Goal: Find specific page/section: Find specific page/section

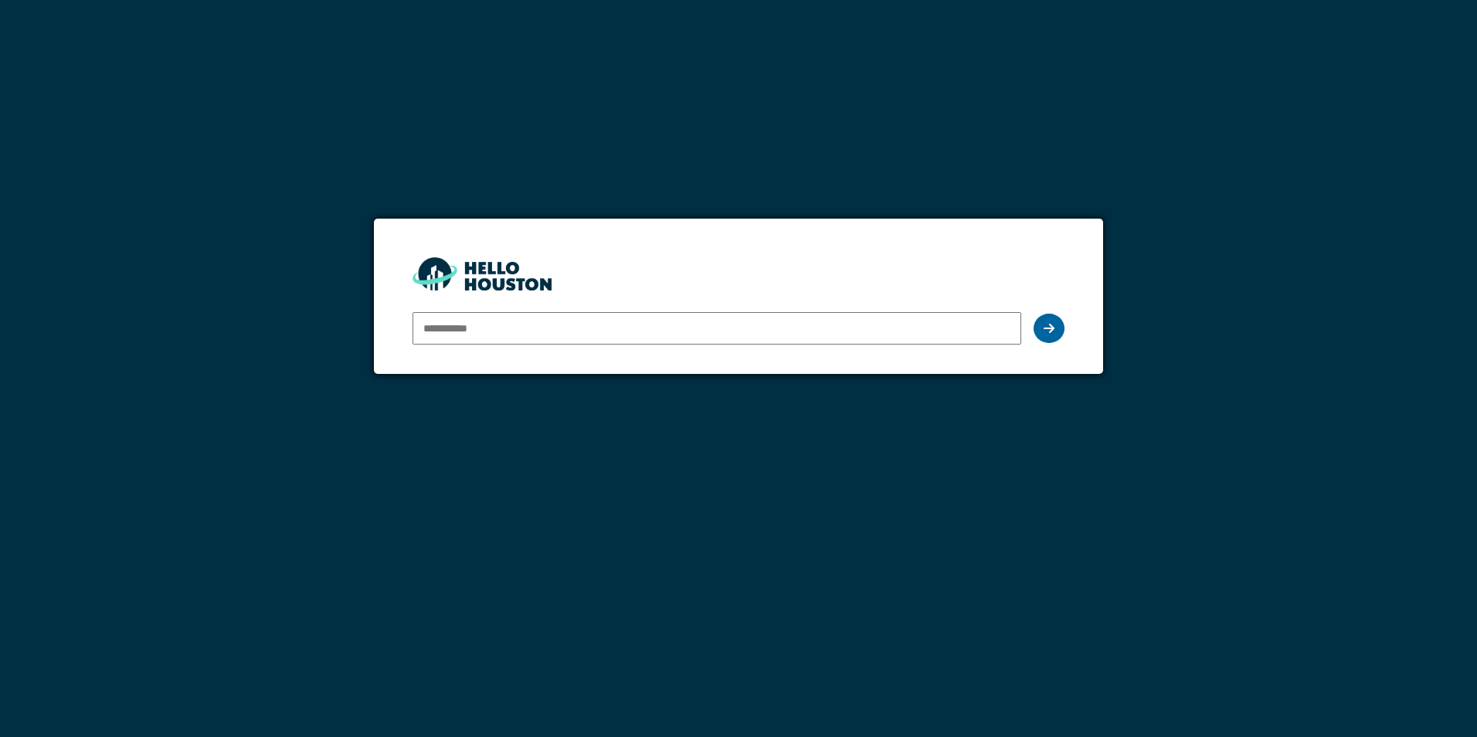
type input "**********"
click at [1045, 333] on icon at bounding box center [1049, 328] width 11 height 12
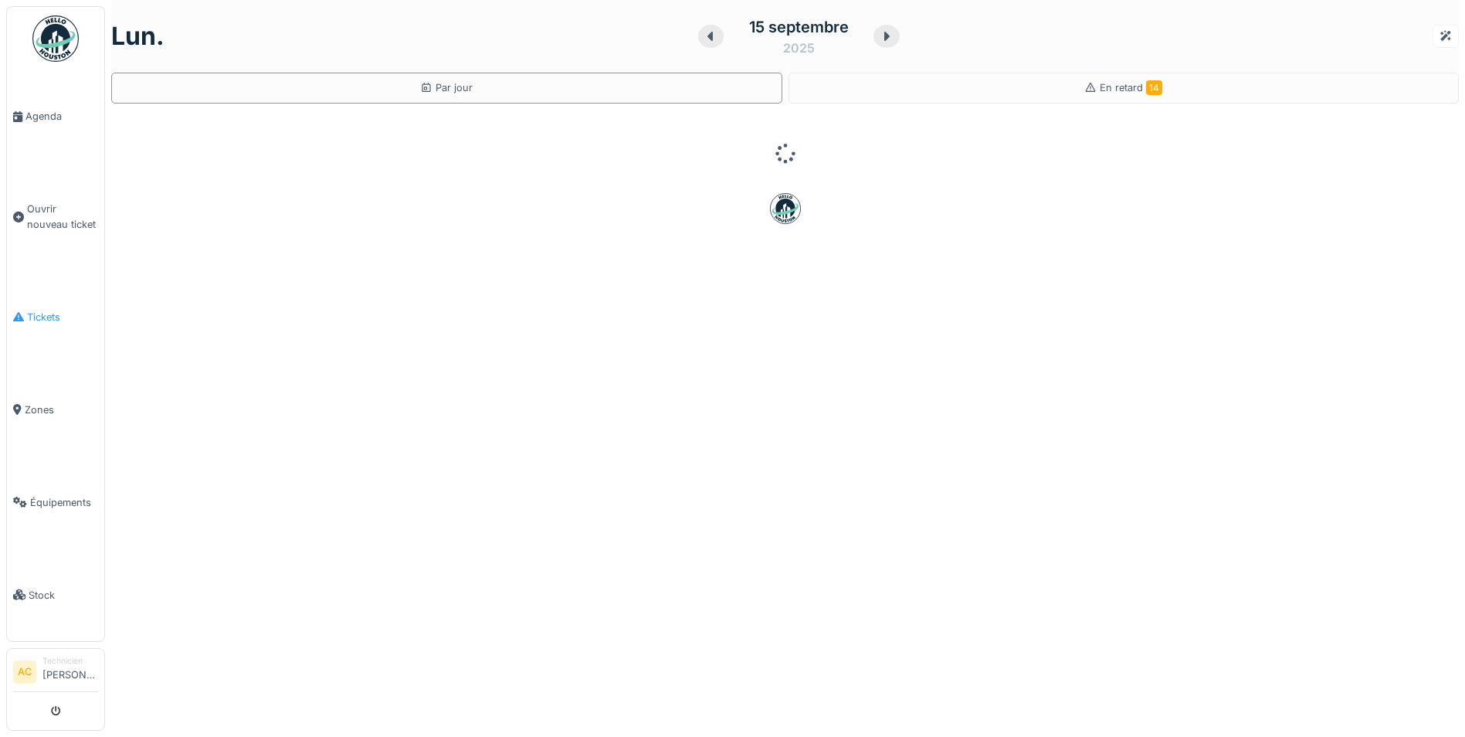
click at [46, 314] on span "Tickets" at bounding box center [62, 317] width 71 height 15
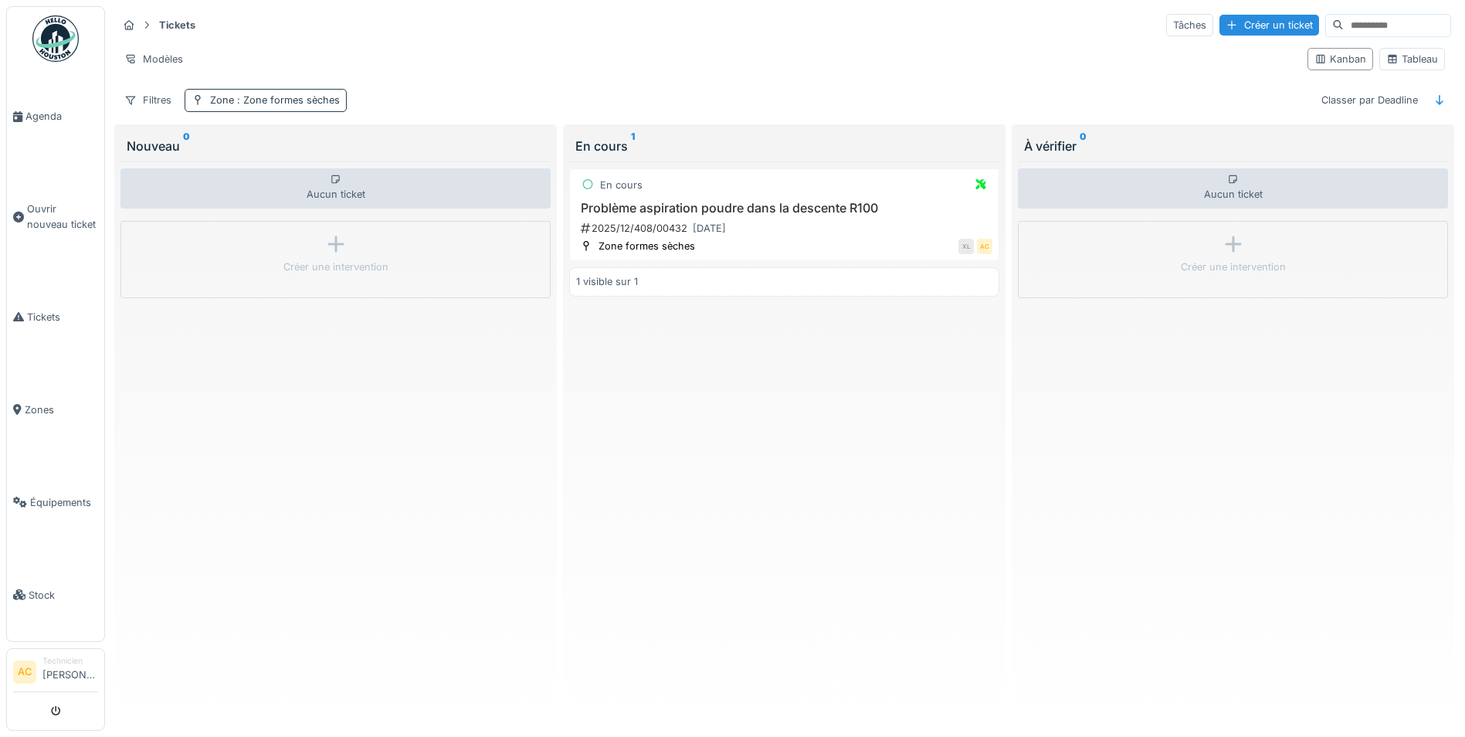
click at [285, 100] on span ": Zone formes sèches" at bounding box center [287, 100] width 106 height 12
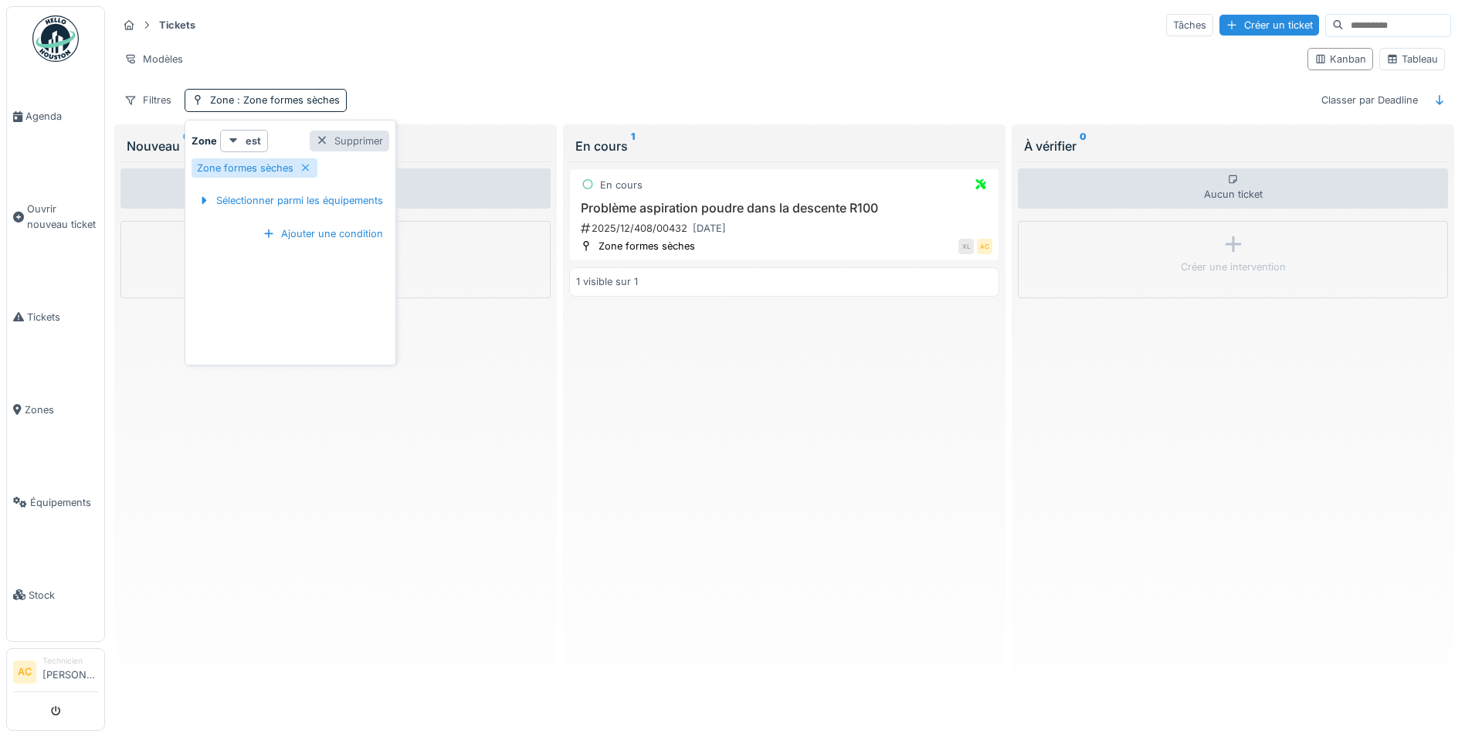
click at [324, 138] on div at bounding box center [322, 141] width 12 height 15
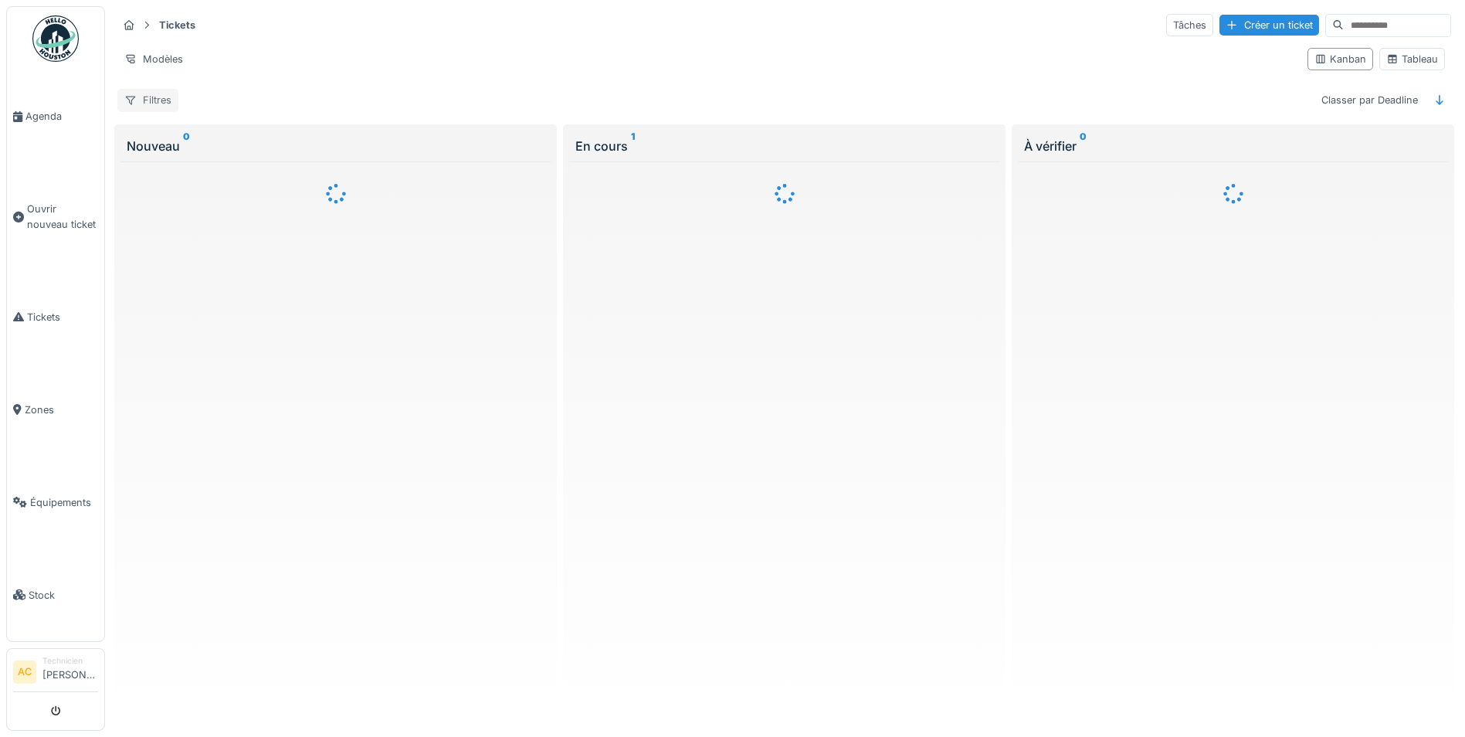
click at [162, 94] on div "Filtres" at bounding box center [147, 100] width 61 height 22
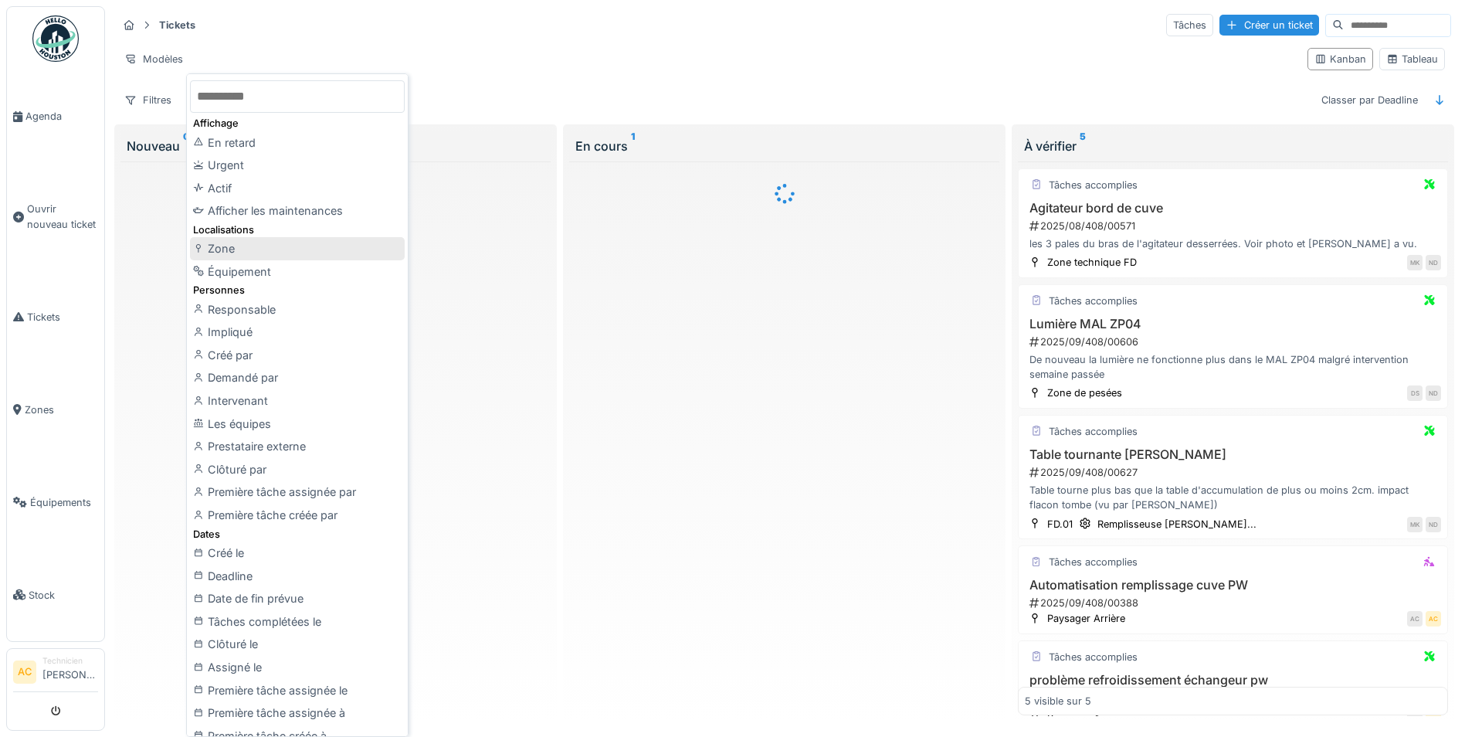
click at [278, 243] on div "Zone" at bounding box center [297, 248] width 215 height 23
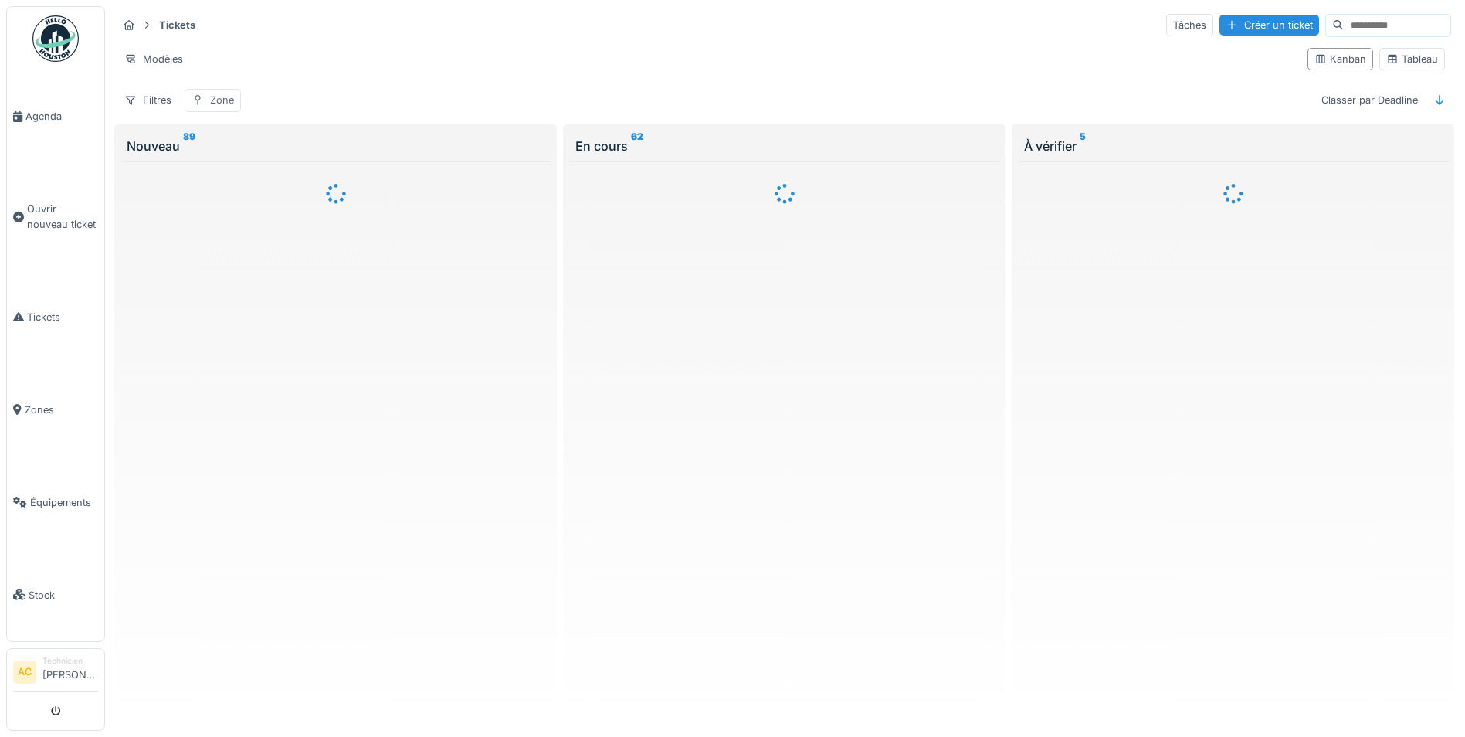
click at [223, 100] on div "Zone" at bounding box center [222, 100] width 24 height 15
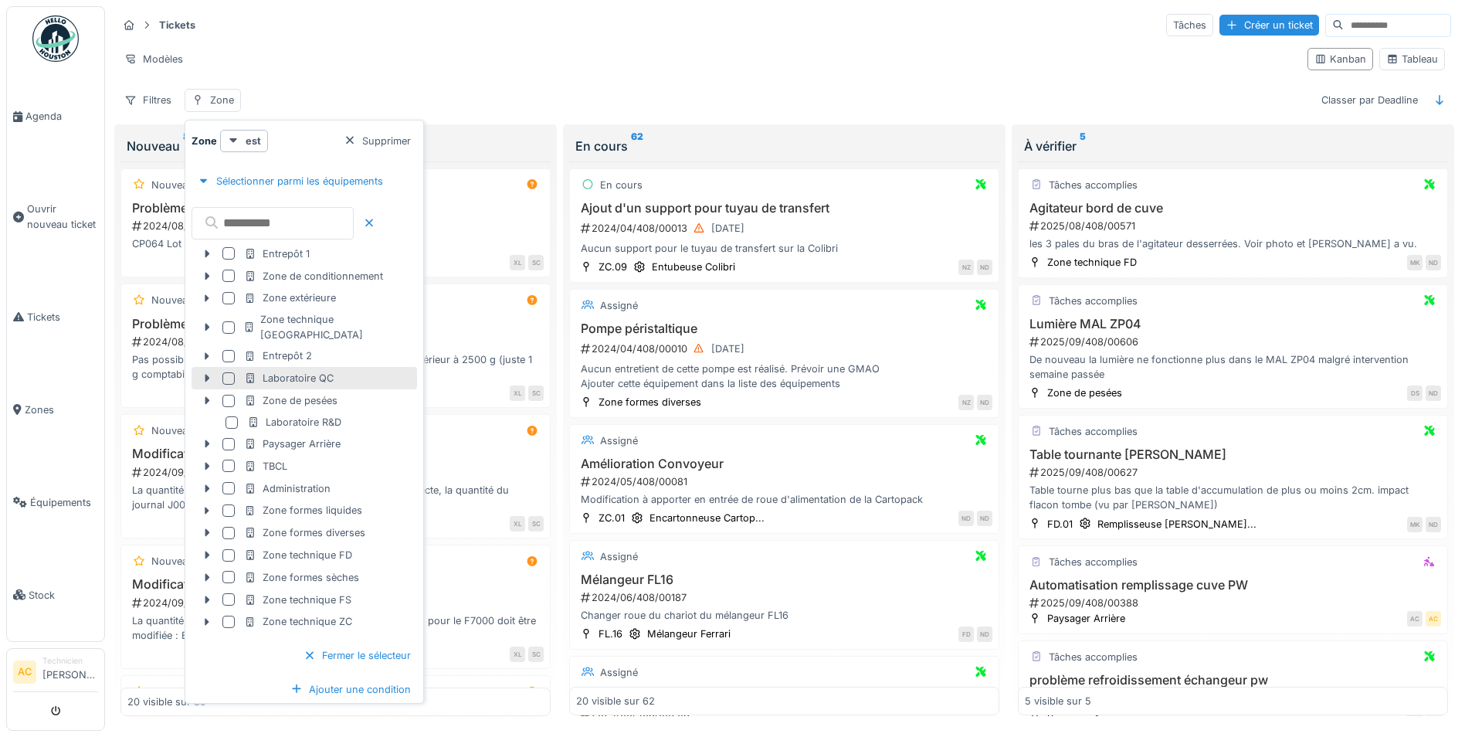
scroll to position [9, 0]
click at [382, 525] on div "Zone formes diverses" at bounding box center [329, 532] width 170 height 15
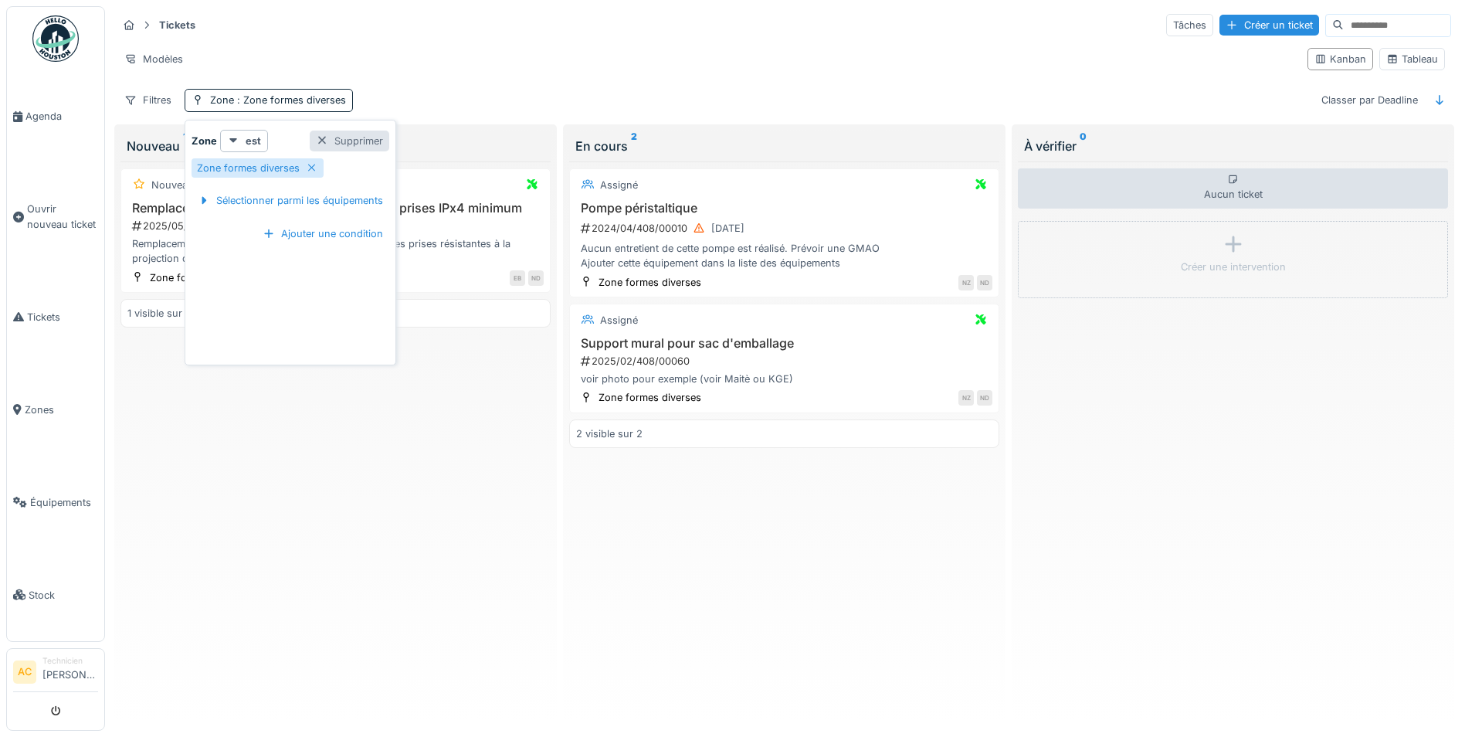
click at [331, 131] on div "Supprimer" at bounding box center [350, 141] width 80 height 21
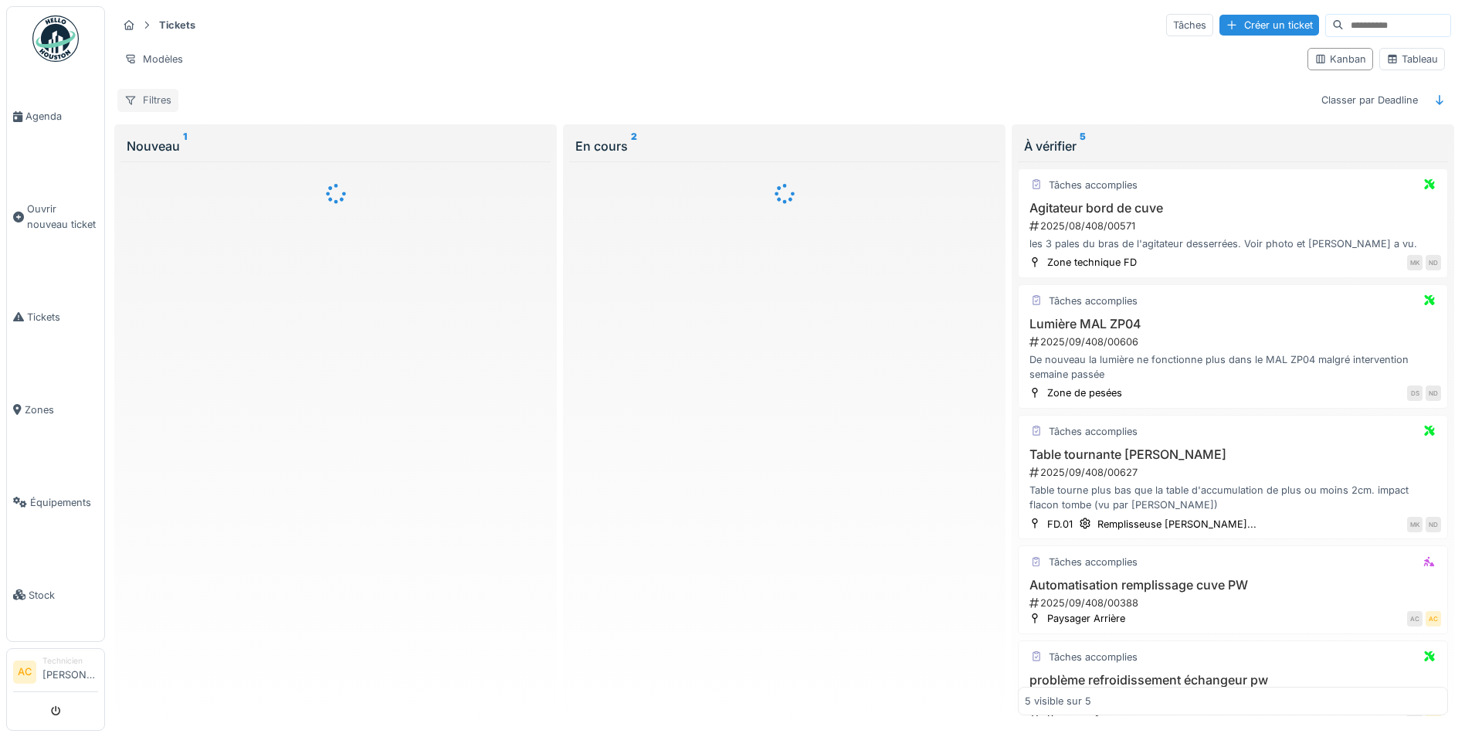
click at [156, 92] on div "Filtres" at bounding box center [147, 100] width 61 height 22
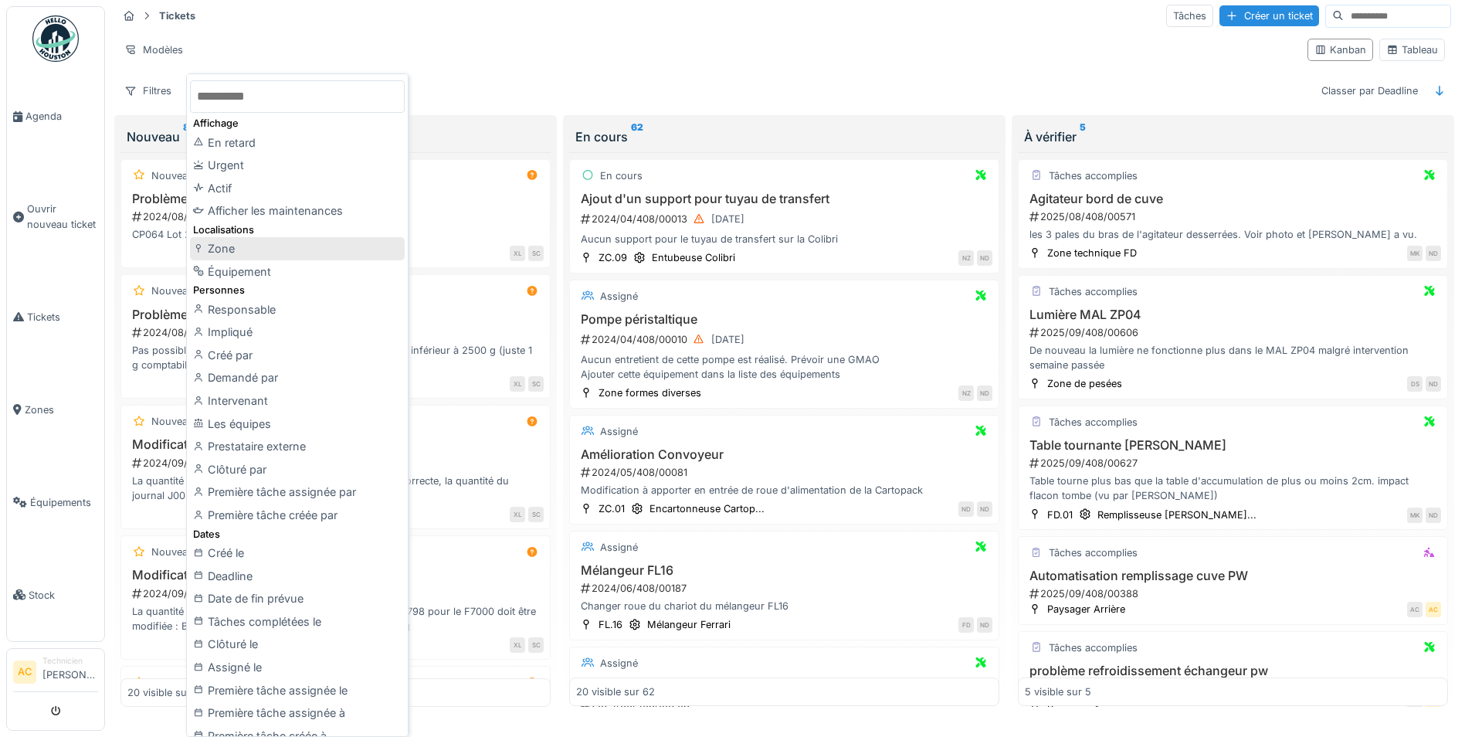
click at [265, 252] on div "Zone" at bounding box center [297, 248] width 215 height 23
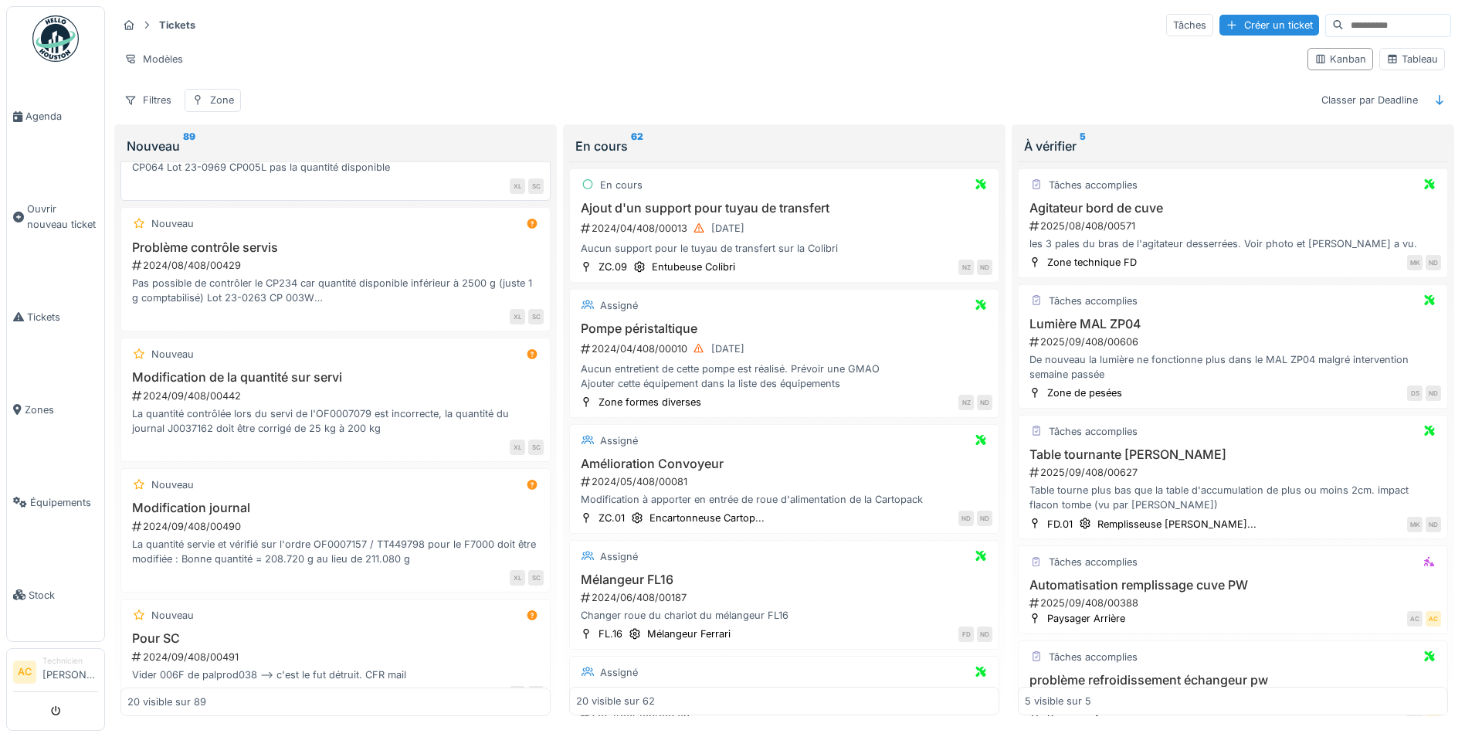
scroll to position [77, 0]
click at [229, 93] on div "Zone" at bounding box center [222, 100] width 24 height 15
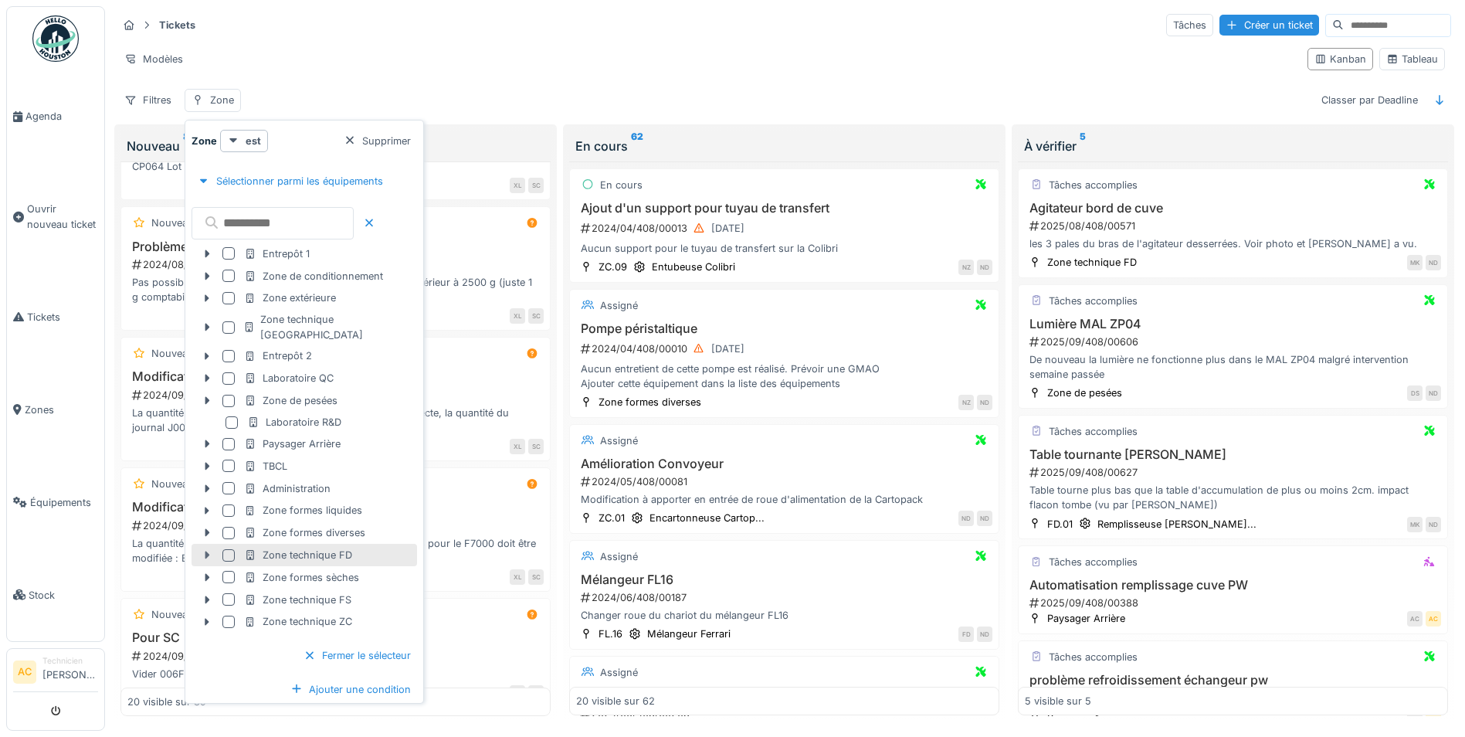
click at [204, 550] on icon at bounding box center [207, 555] width 12 height 10
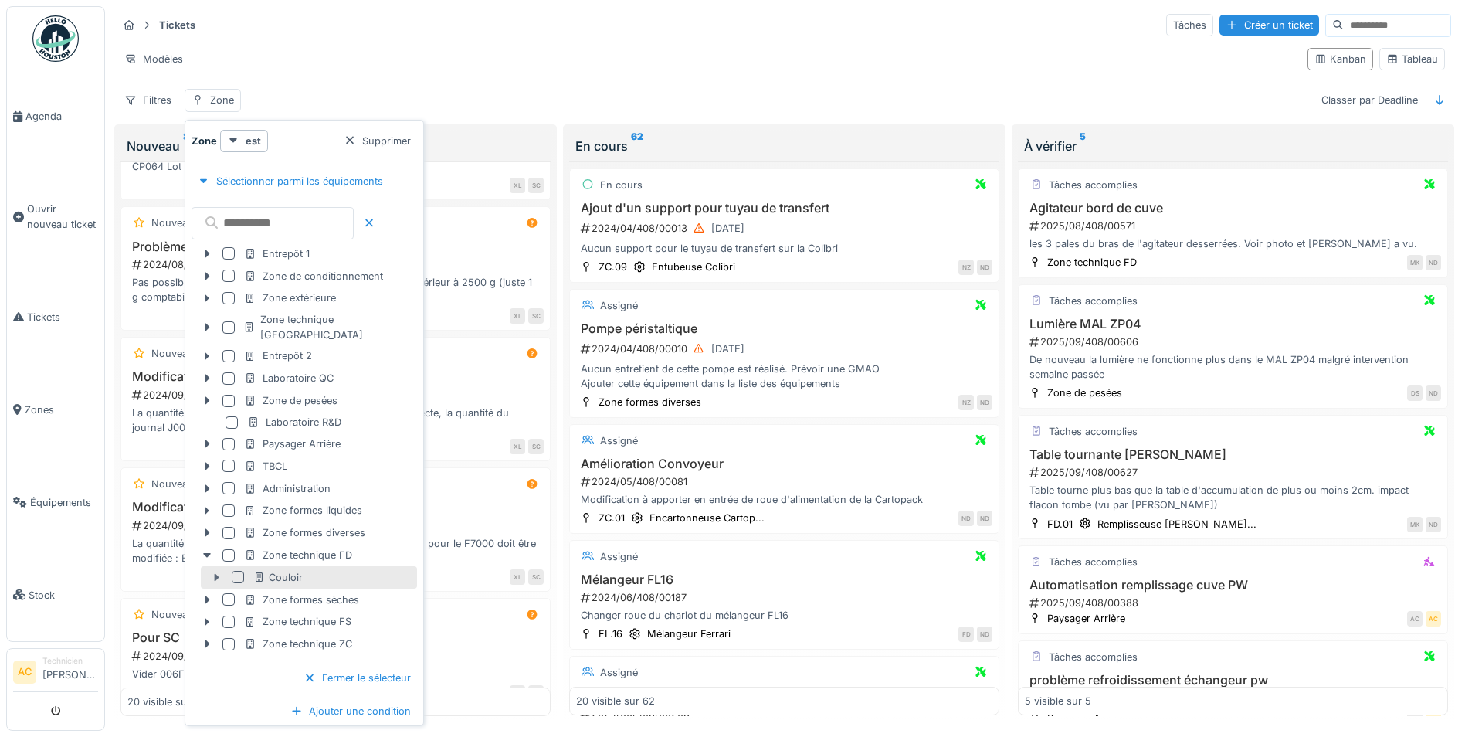
click at [214, 572] on icon at bounding box center [216, 577] width 12 height 10
click at [288, 570] on div "Couloir" at bounding box center [277, 577] width 49 height 15
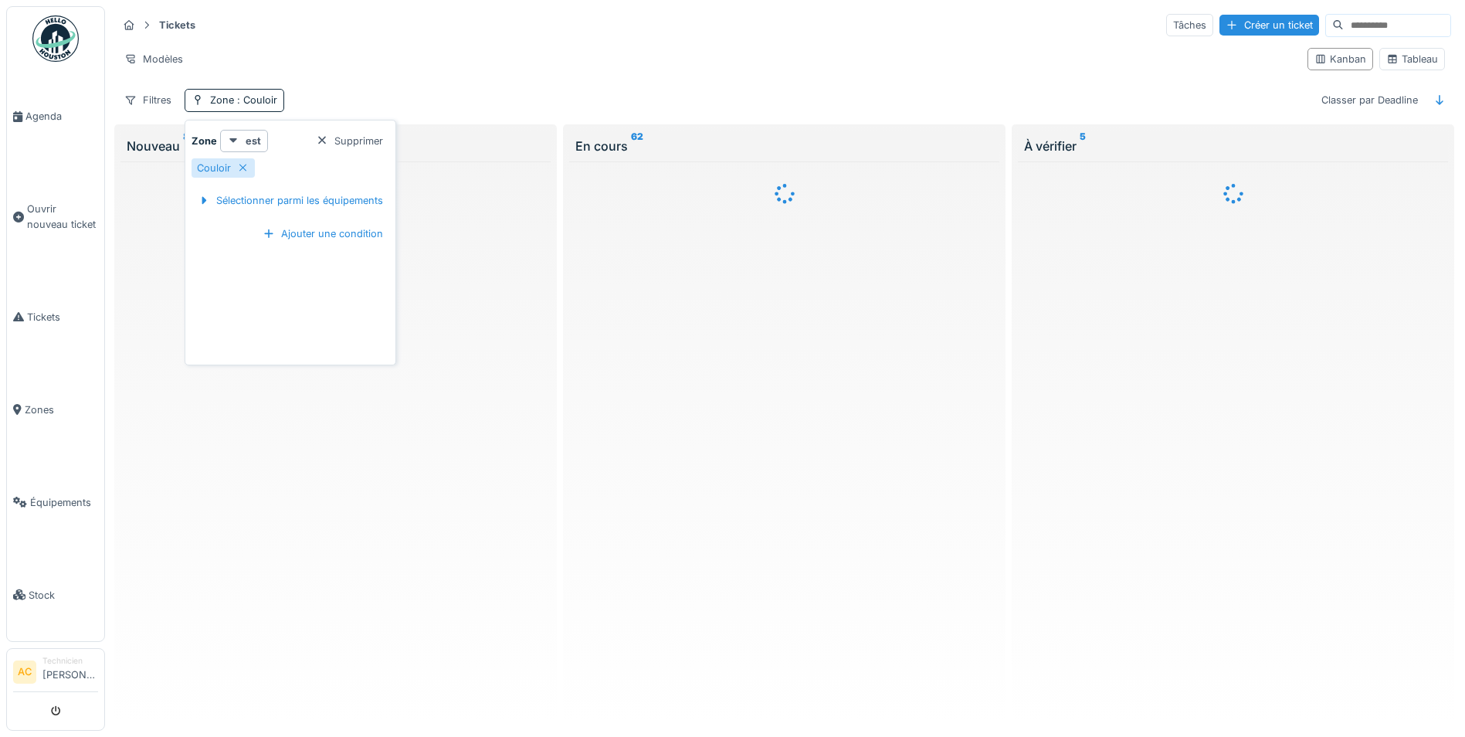
scroll to position [0, 0]
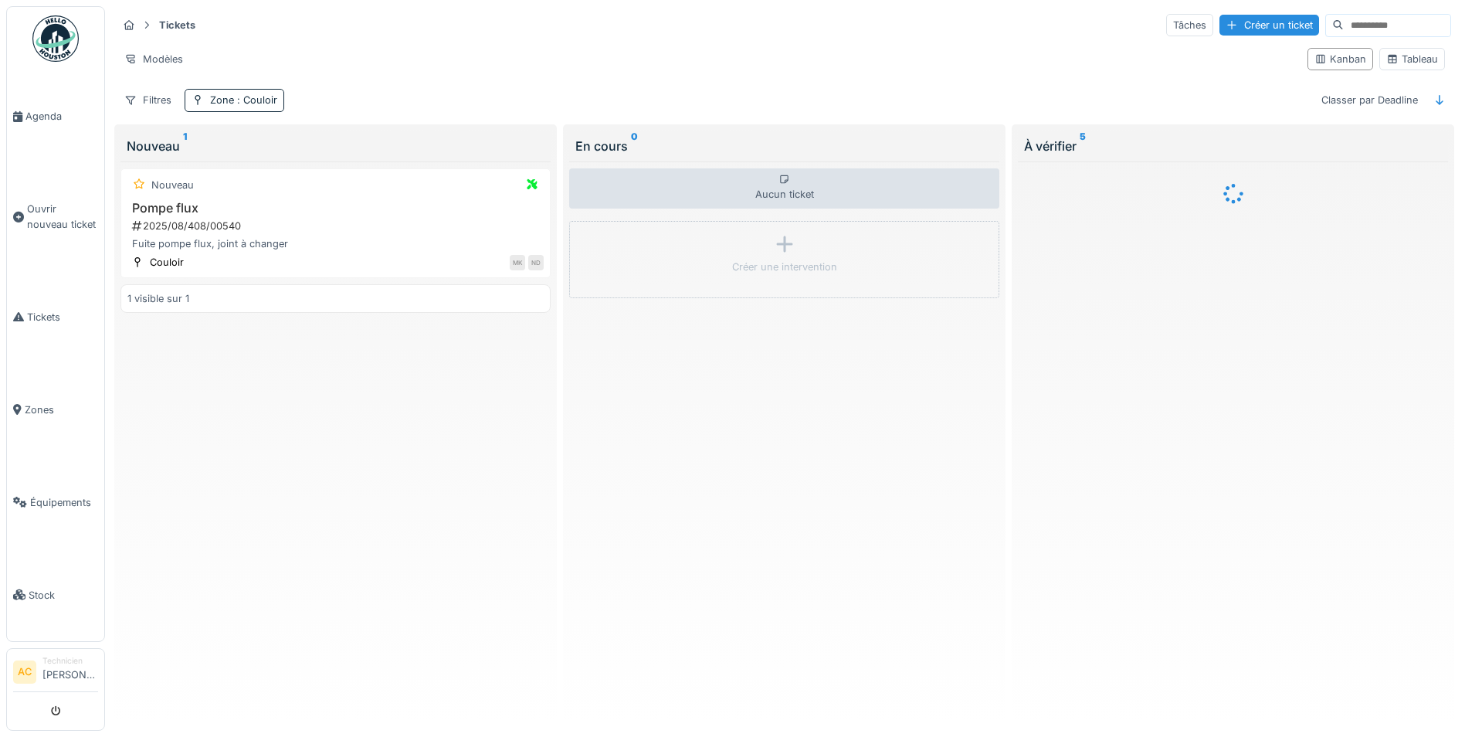
click at [382, 454] on div "Nouveau Pompe flux 2025/08/408/00540 Fuite pompe flux, joint à changer Couloir …" at bounding box center [336, 438] width 430 height 555
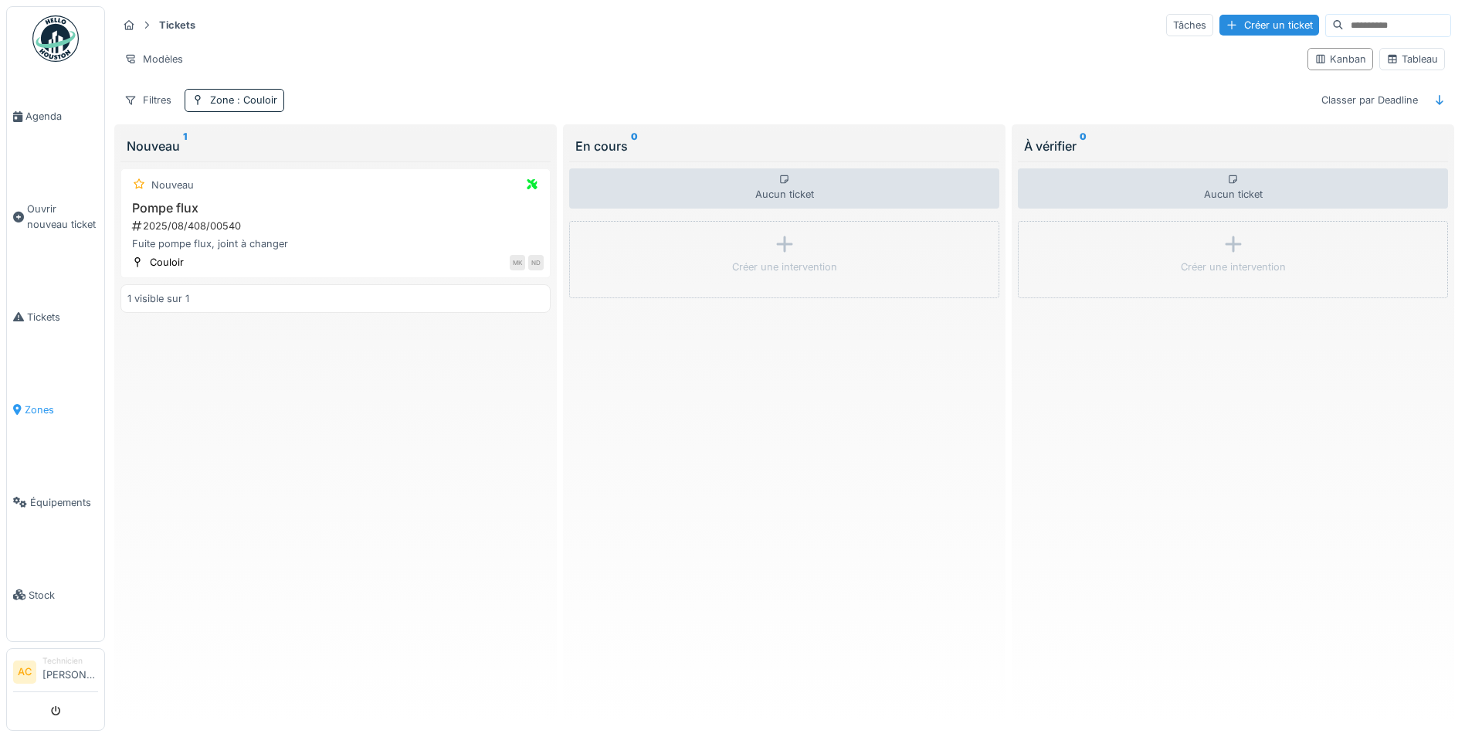
click at [36, 389] on link "Zones" at bounding box center [55, 409] width 97 height 93
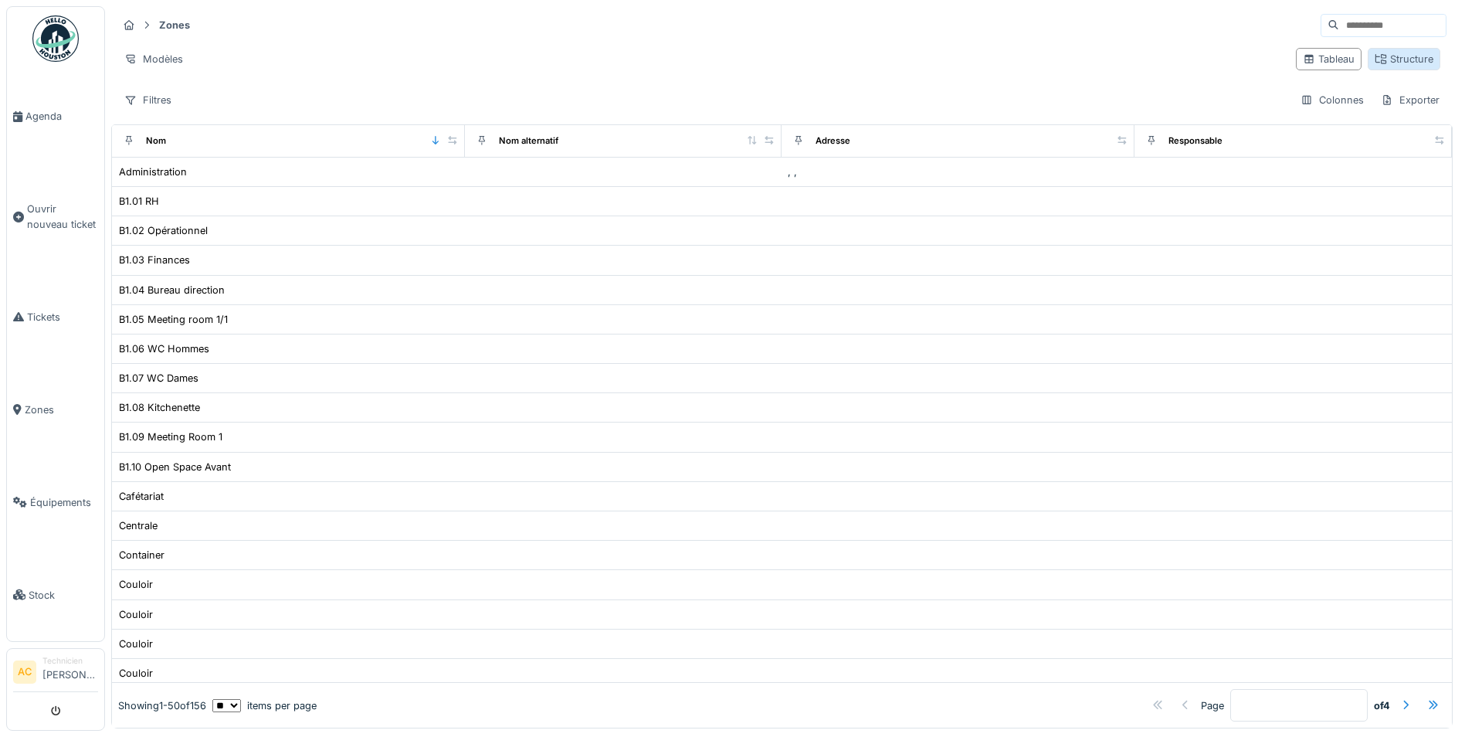
click at [1392, 66] on div "Structure" at bounding box center [1404, 59] width 59 height 15
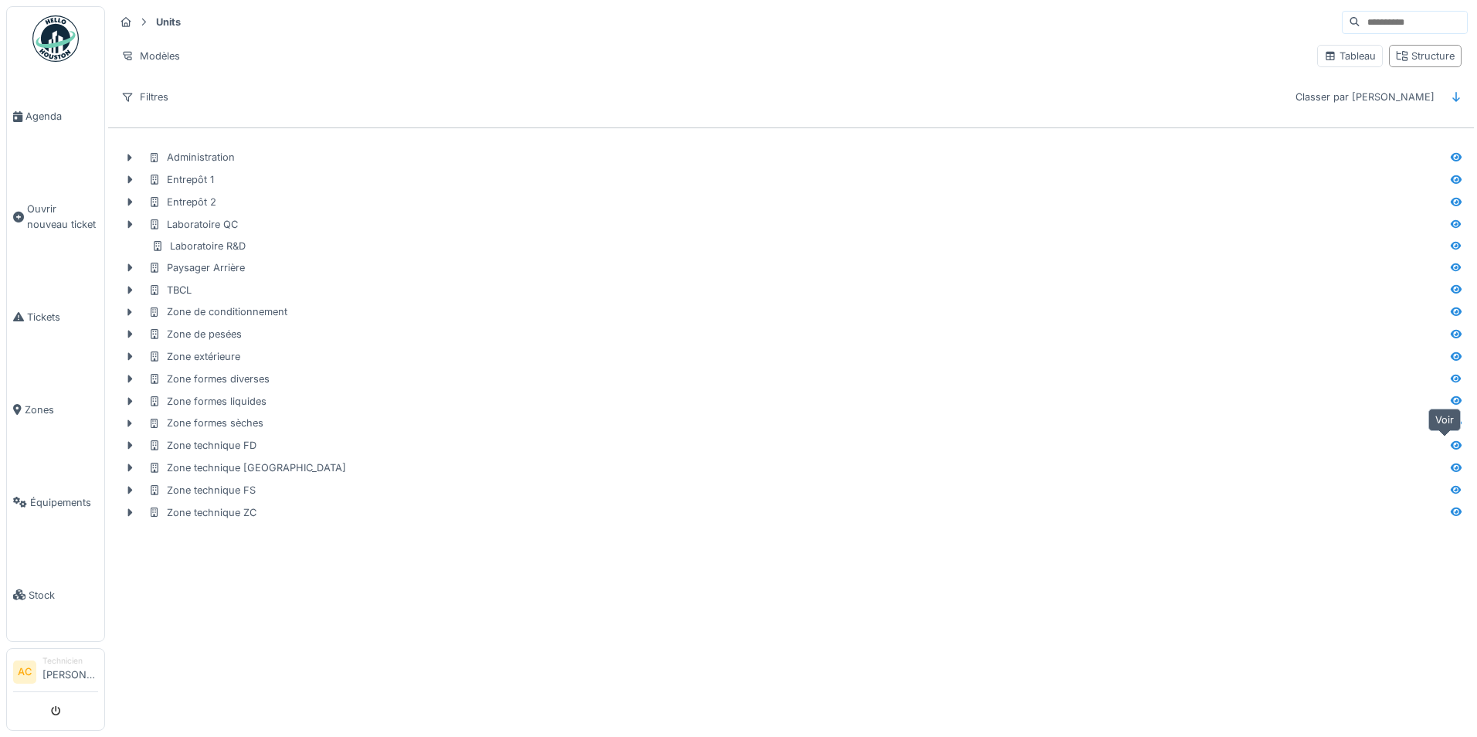
click at [1451, 447] on icon at bounding box center [1456, 445] width 11 height 8
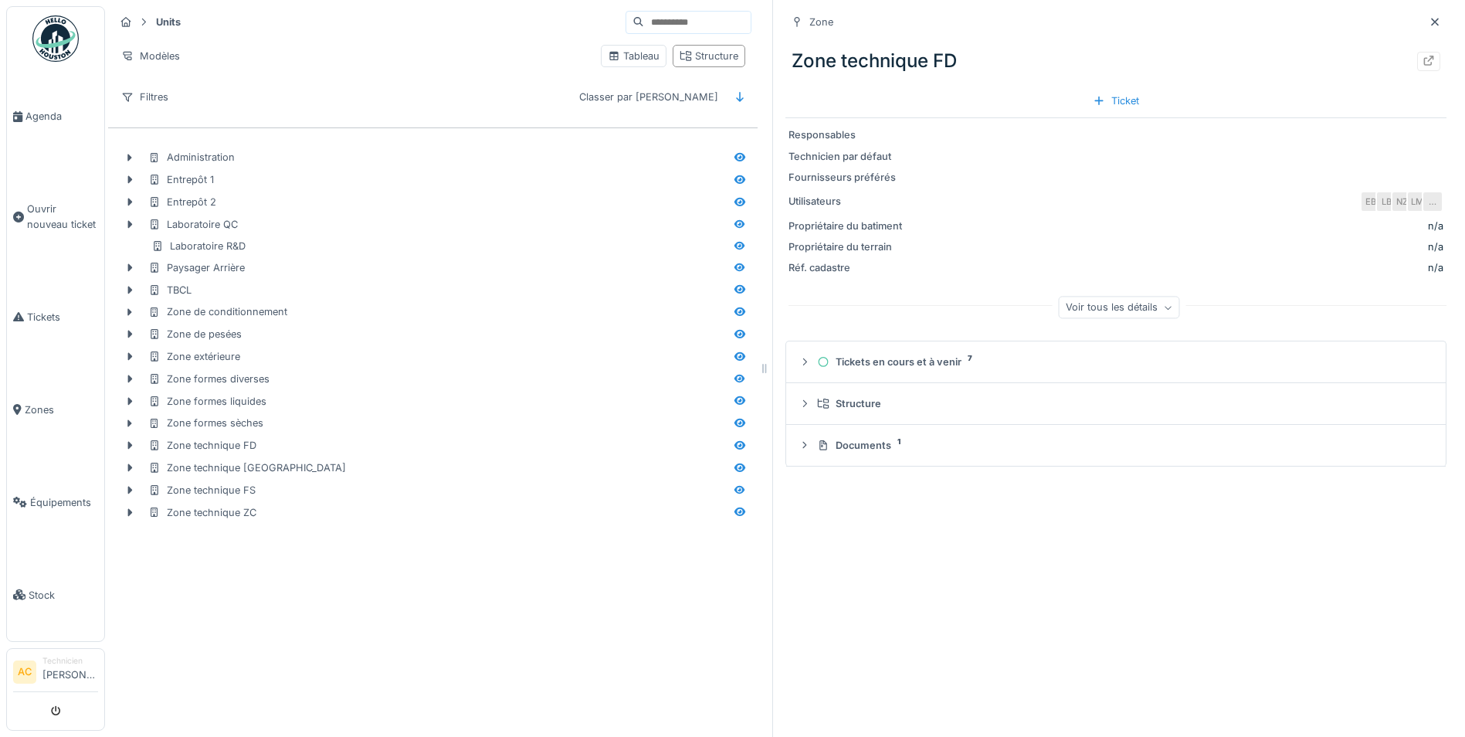
drag, startPoint x: 1448, startPoint y: 447, endPoint x: 1187, endPoint y: 562, distance: 286.1
click at [1187, 562] on div "Zone Zone technique FD Ticket Responsables Technicien par défaut Fournisseurs p…" at bounding box center [1115, 368] width 687 height 737
click at [1424, 59] on icon at bounding box center [1429, 61] width 10 height 10
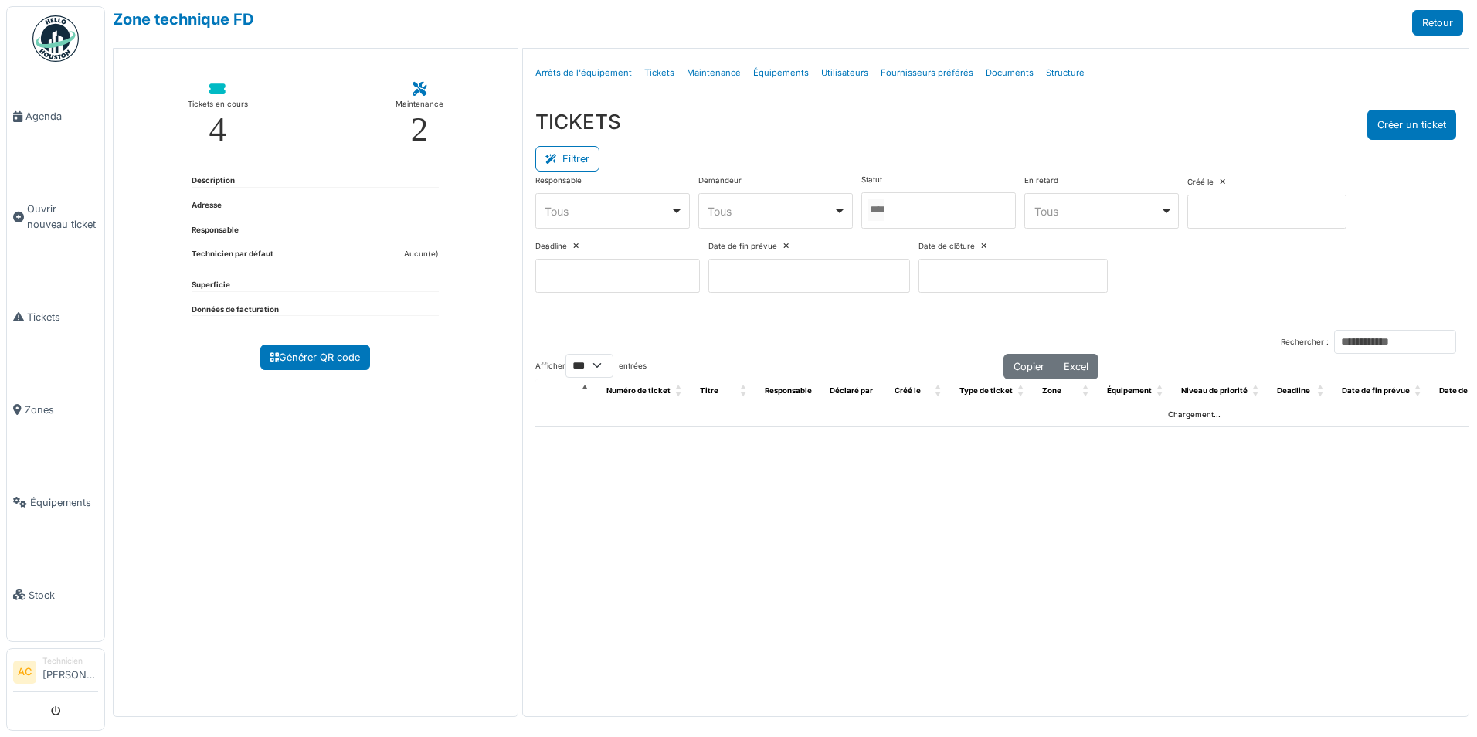
select select "***"
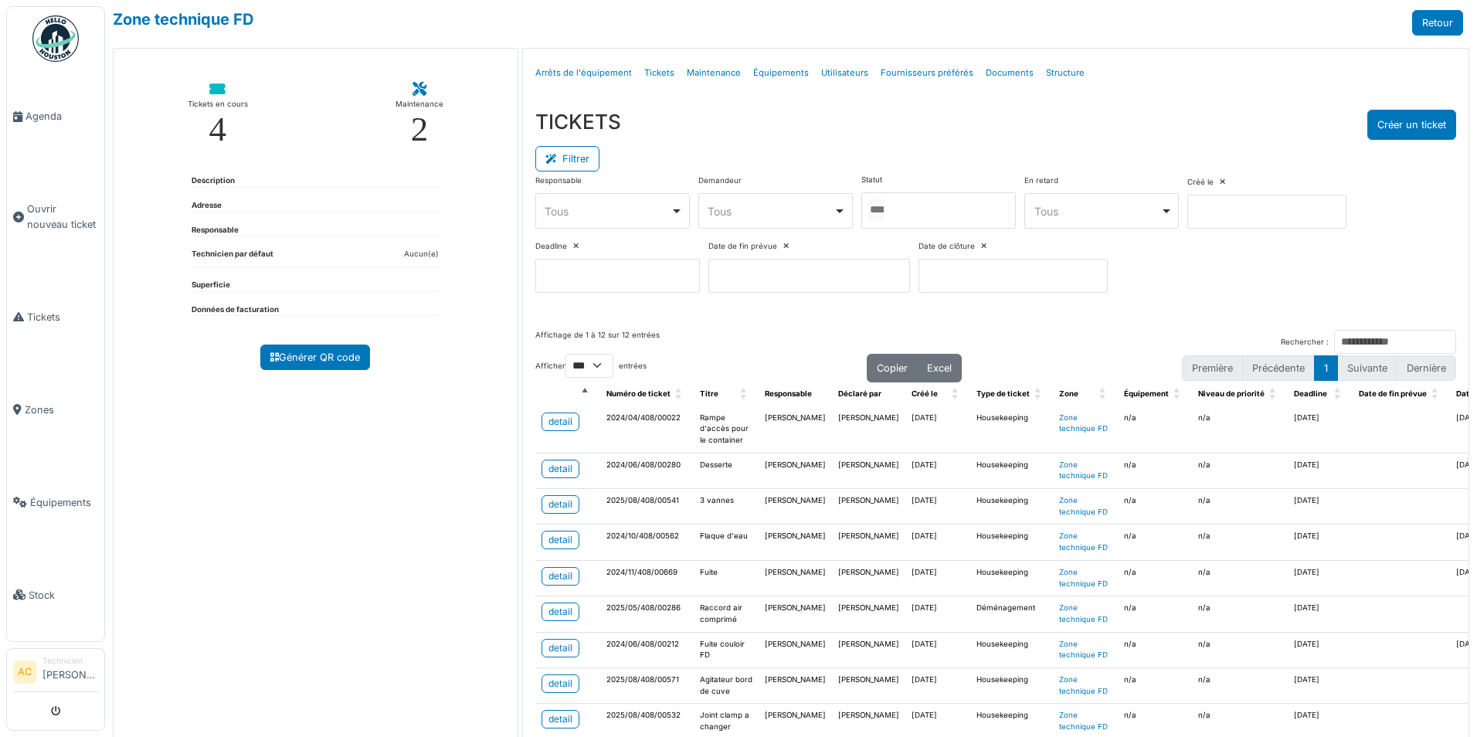
drag, startPoint x: 928, startPoint y: 233, endPoint x: 933, endPoint y: 218, distance: 16.4
click at [929, 233] on div "Responsable **** Tous Remove item Tous Axel Koskas Julien André Nicolas Declerc…" at bounding box center [995, 240] width 921 height 131
click at [929, 209] on div at bounding box center [938, 210] width 154 height 36
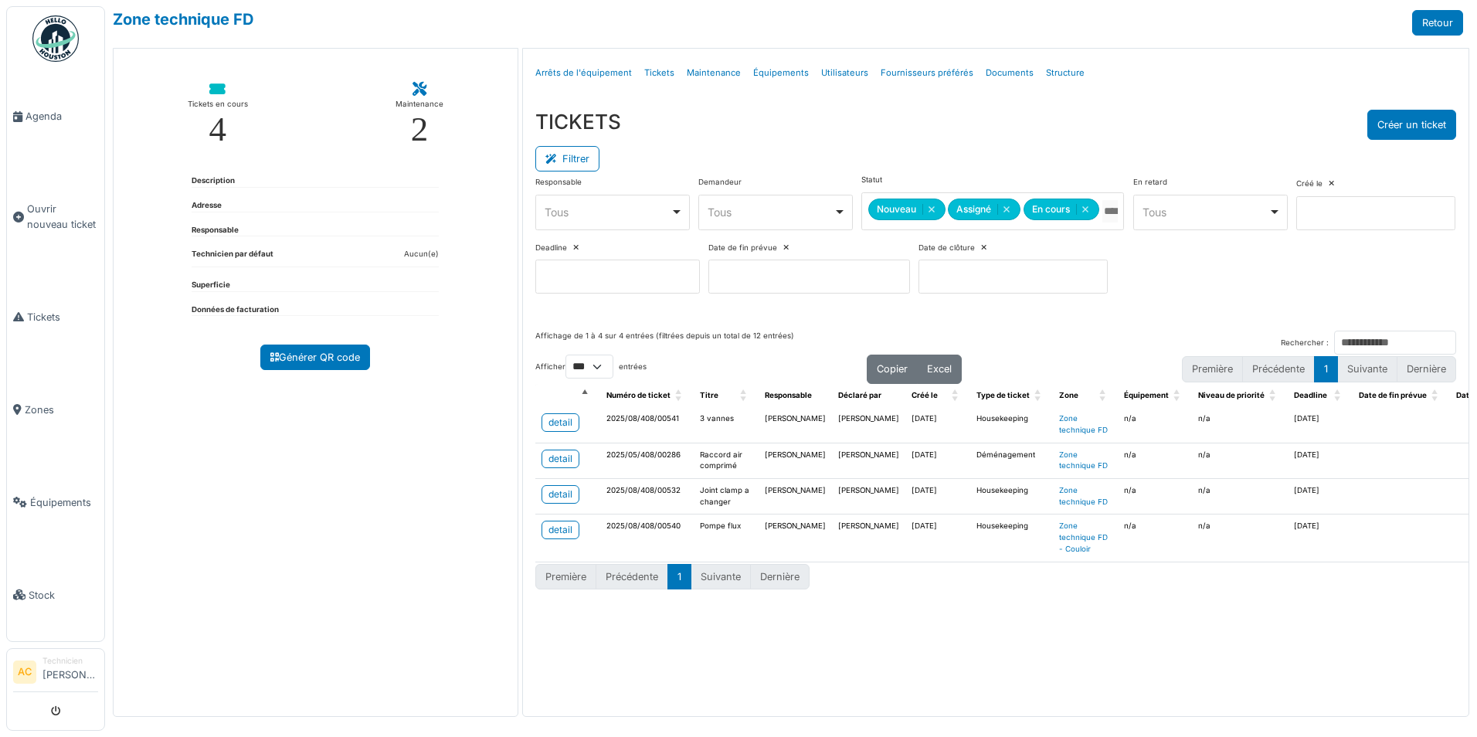
click at [911, 127] on div "TICKETS Créer un ticket" at bounding box center [995, 125] width 921 height 30
click at [557, 453] on div "detail" at bounding box center [560, 459] width 24 height 14
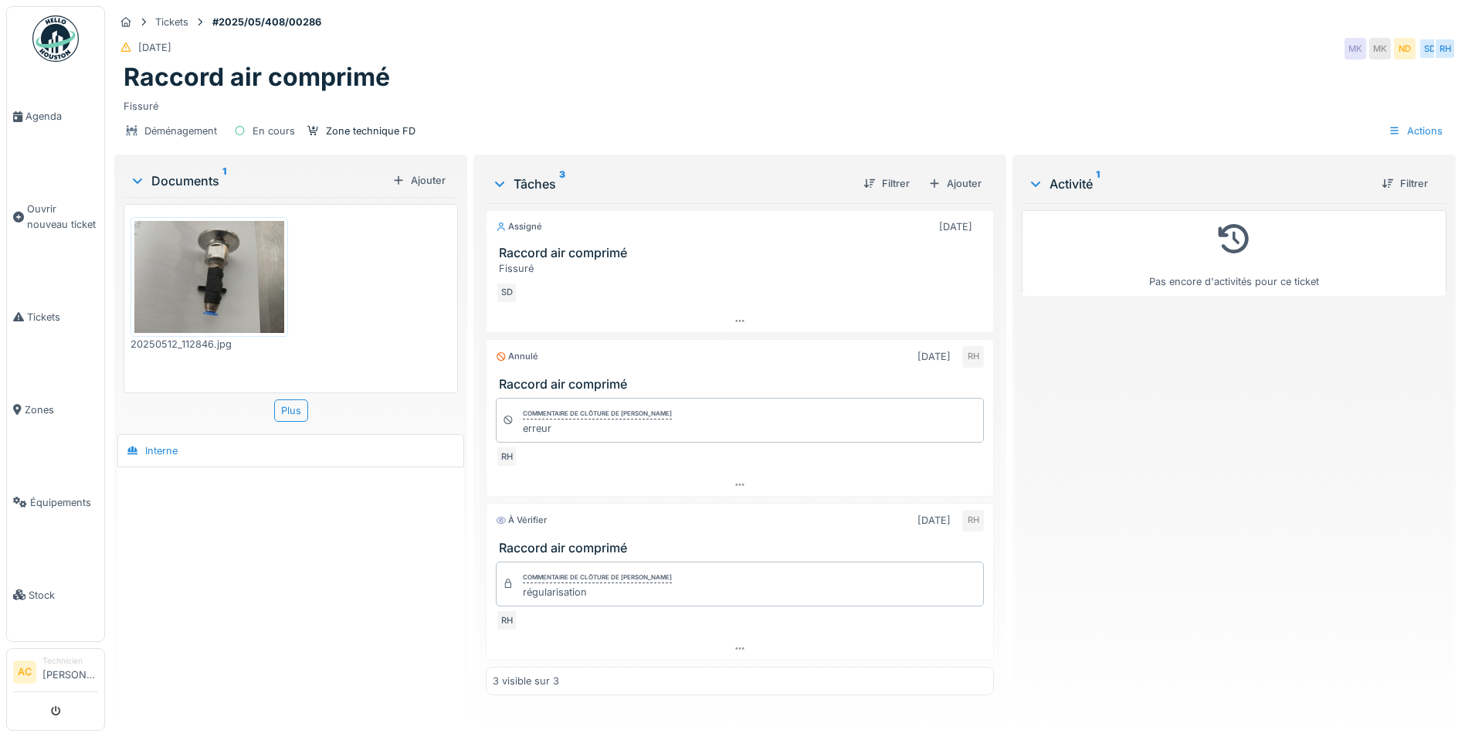
scroll to position [12, 0]
click at [588, 377] on h3 "Raccord air comprimé" at bounding box center [743, 384] width 488 height 15
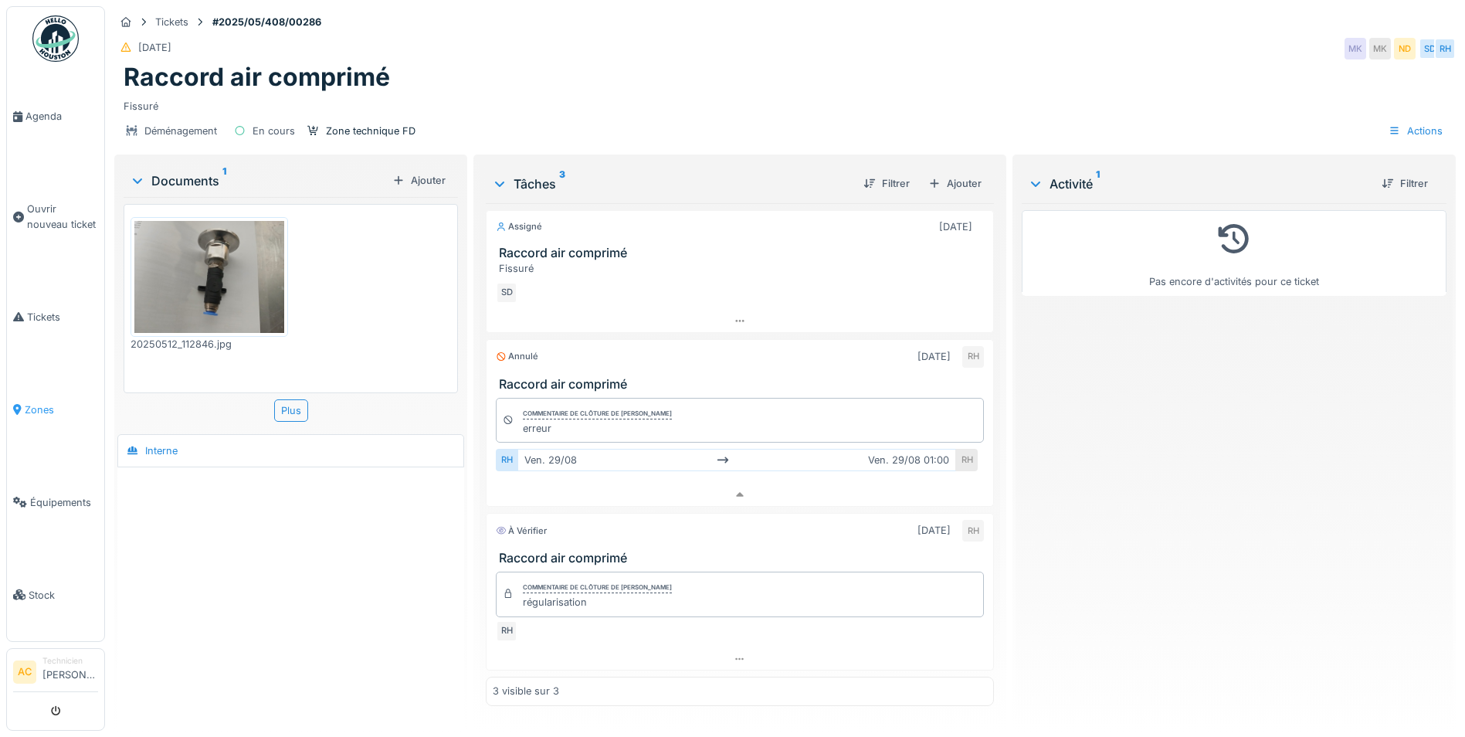
click at [47, 402] on span "Zones" at bounding box center [61, 409] width 73 height 15
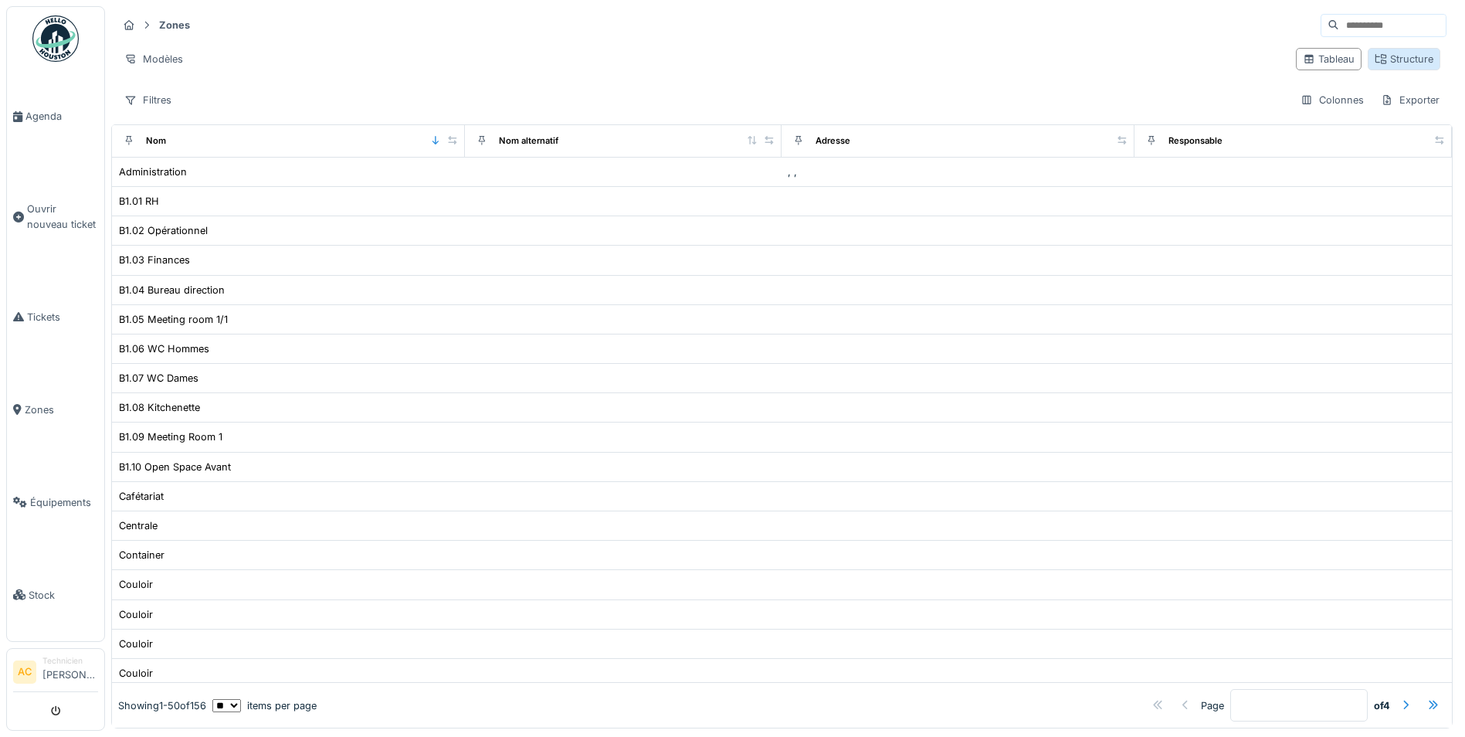
click at [1384, 60] on div "Structure" at bounding box center [1404, 59] width 59 height 15
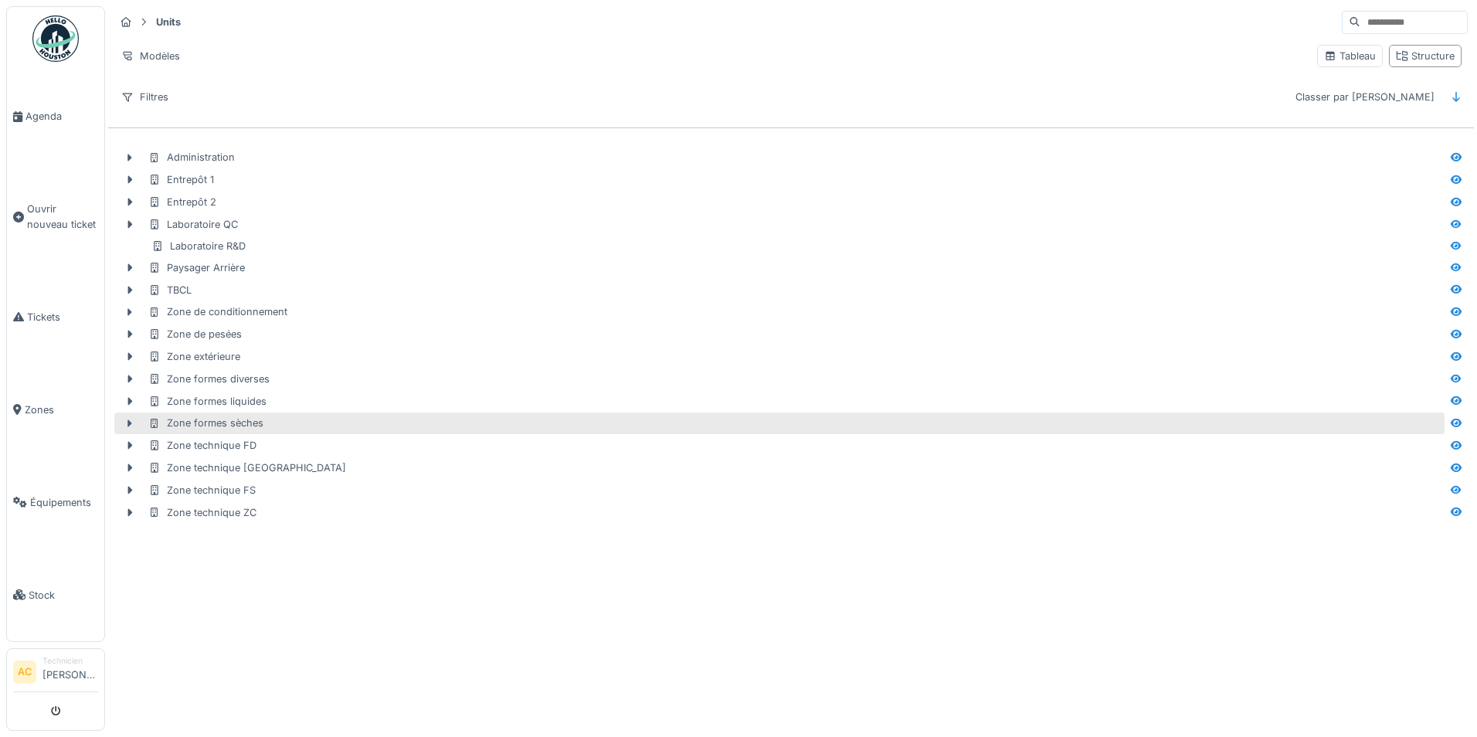
click at [267, 426] on div "Zone formes sèches" at bounding box center [794, 423] width 1293 height 15
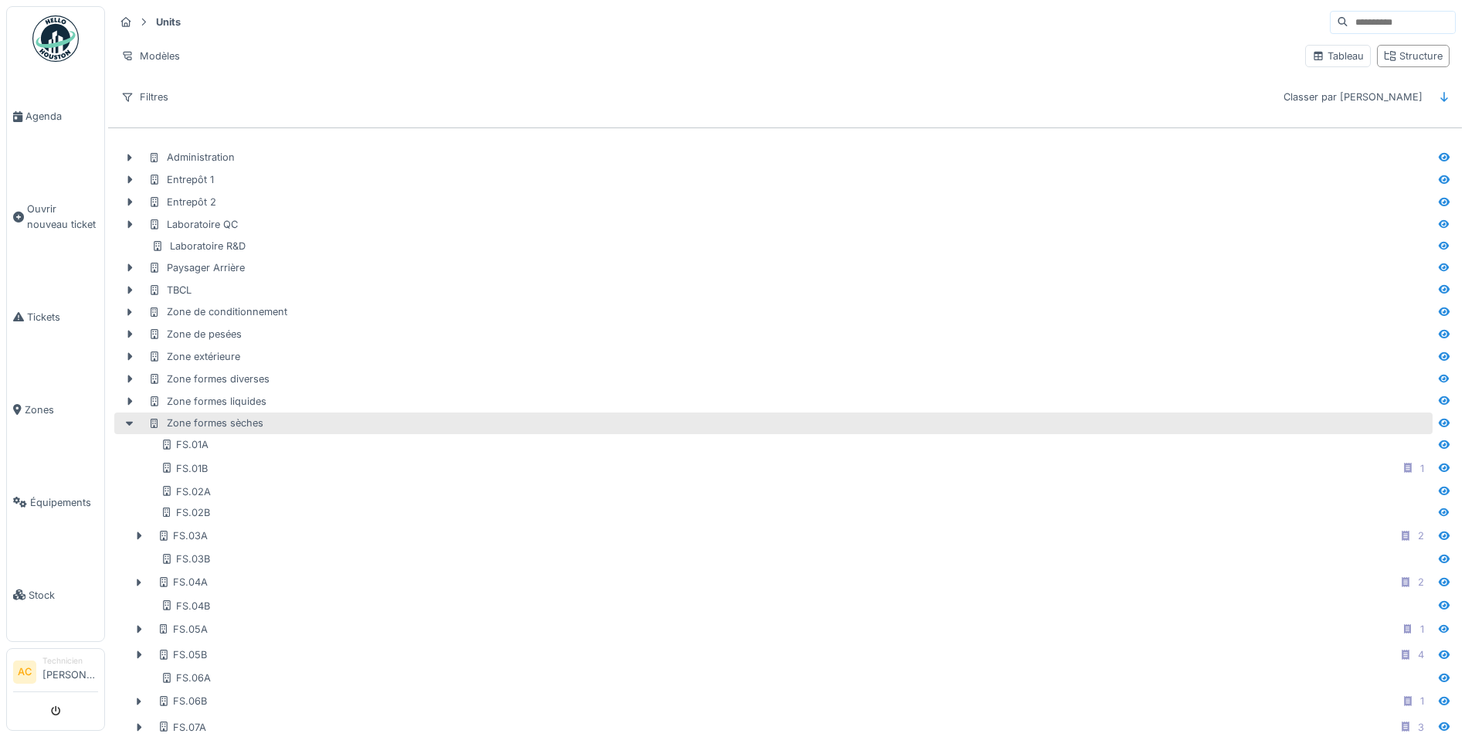
click at [239, 428] on div "Zone formes sèches" at bounding box center [205, 423] width 115 height 15
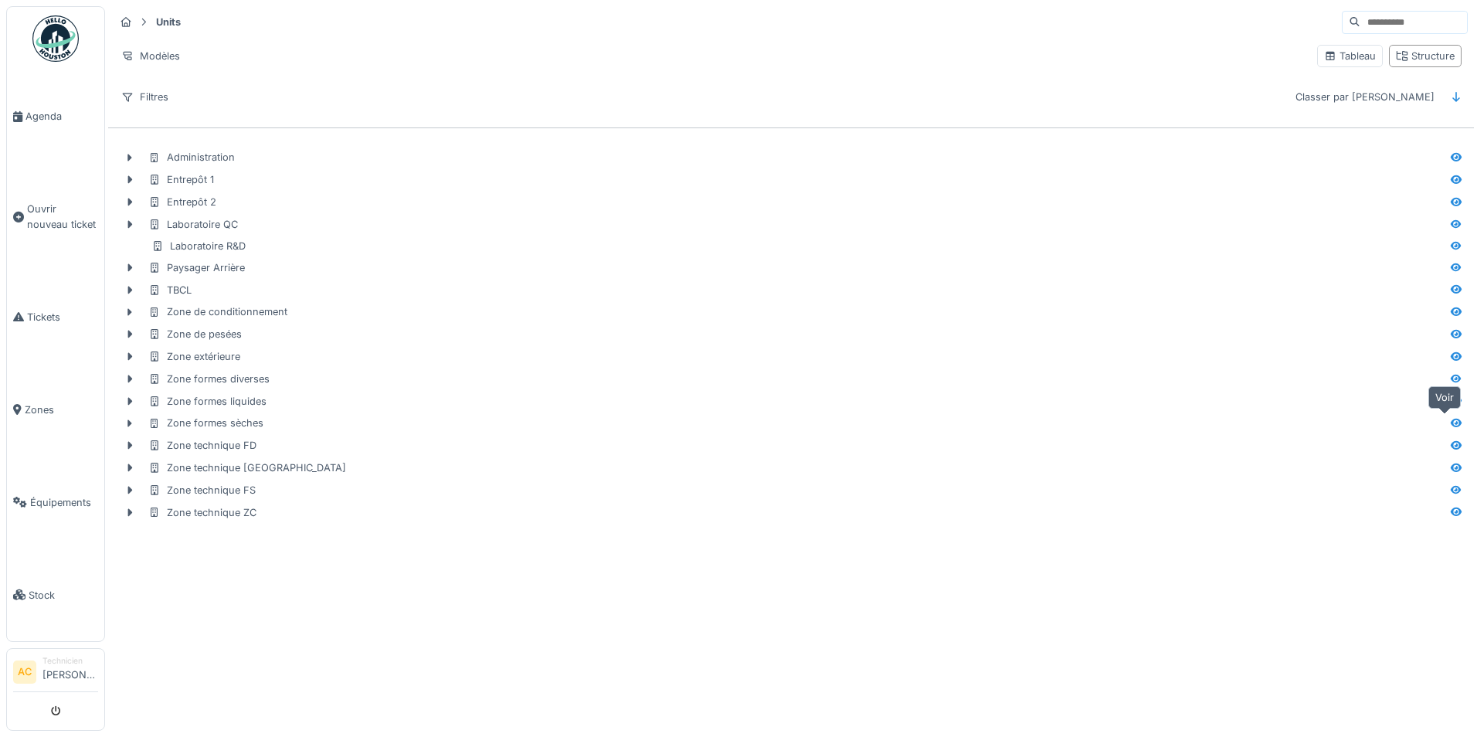
click at [1450, 424] on icon at bounding box center [1456, 423] width 12 height 10
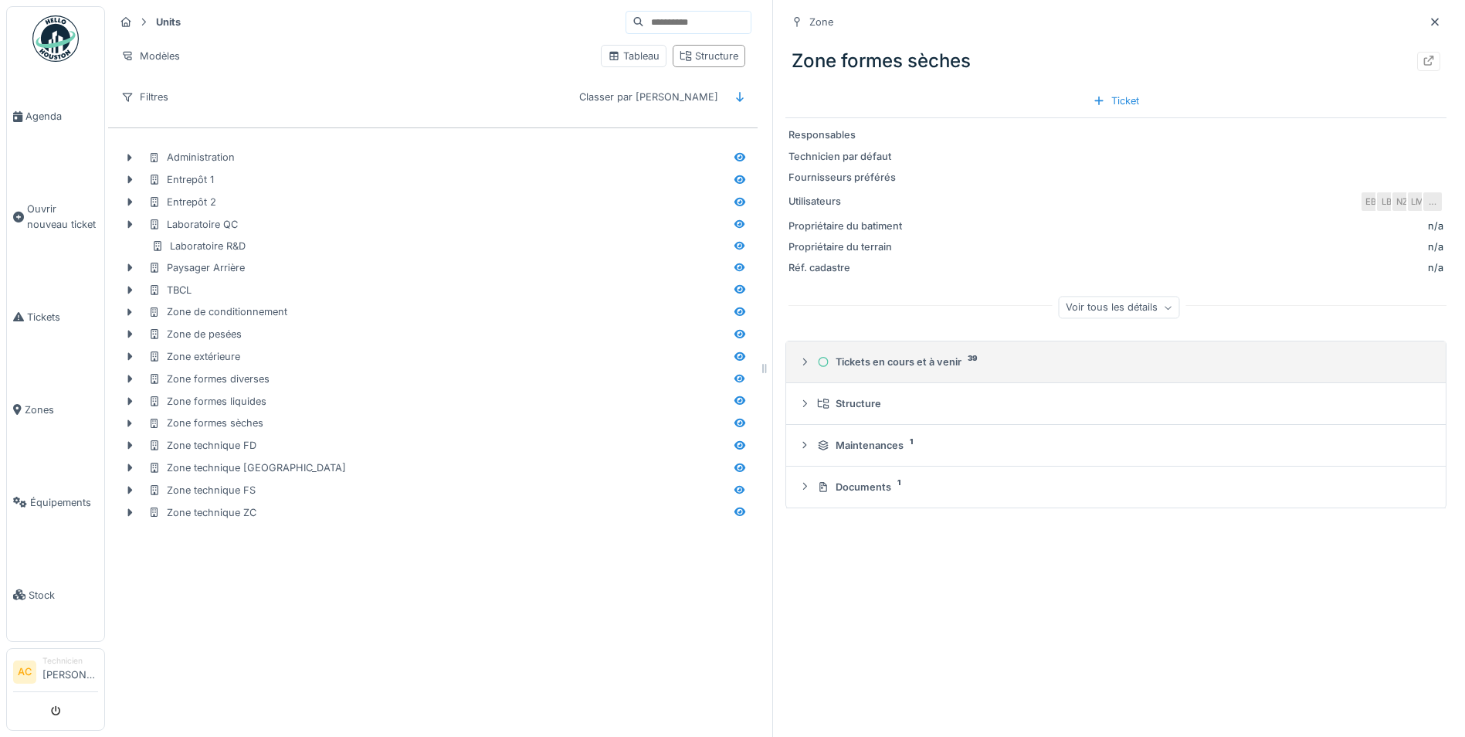
click at [799, 365] on icon at bounding box center [805, 362] width 12 height 10
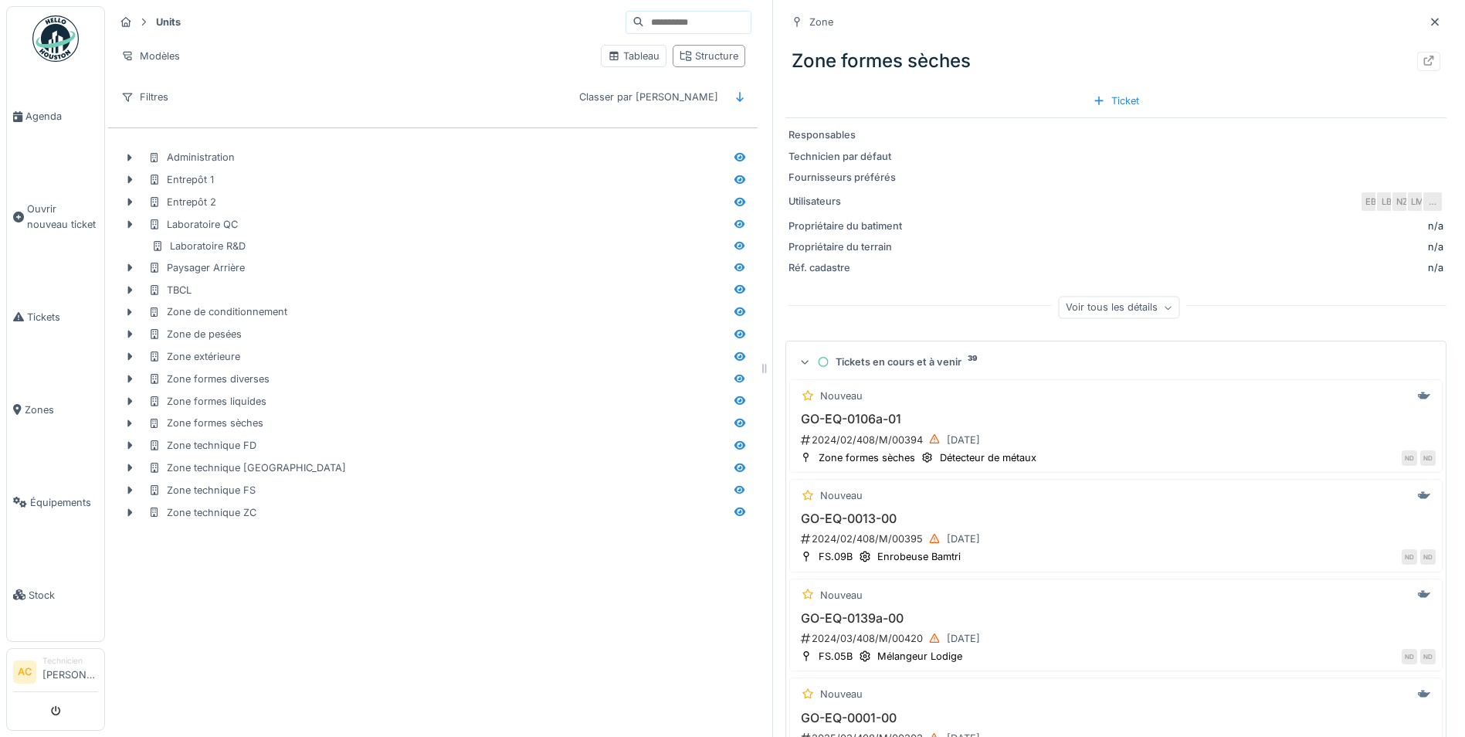
click at [1164, 310] on icon at bounding box center [1168, 308] width 9 height 8
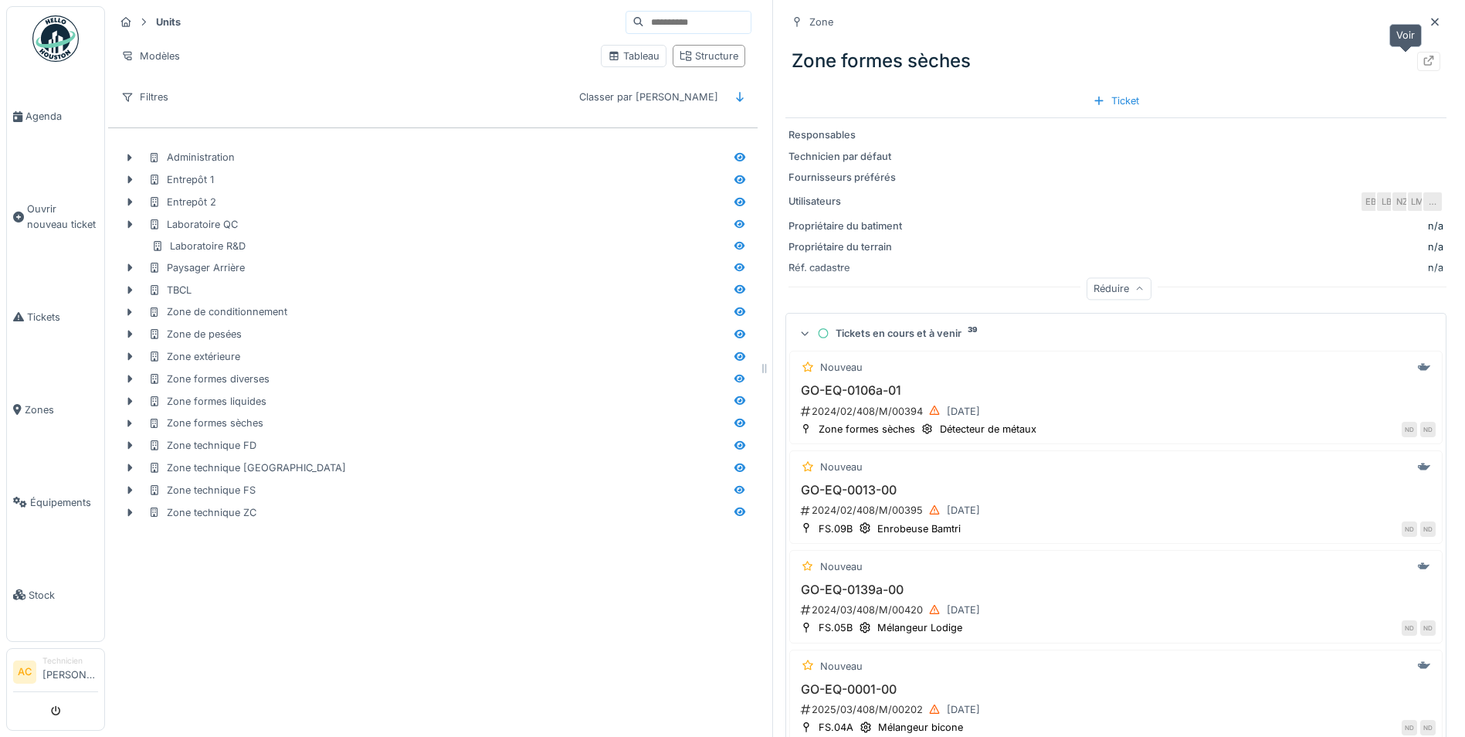
click at [1423, 60] on icon at bounding box center [1429, 61] width 12 height 10
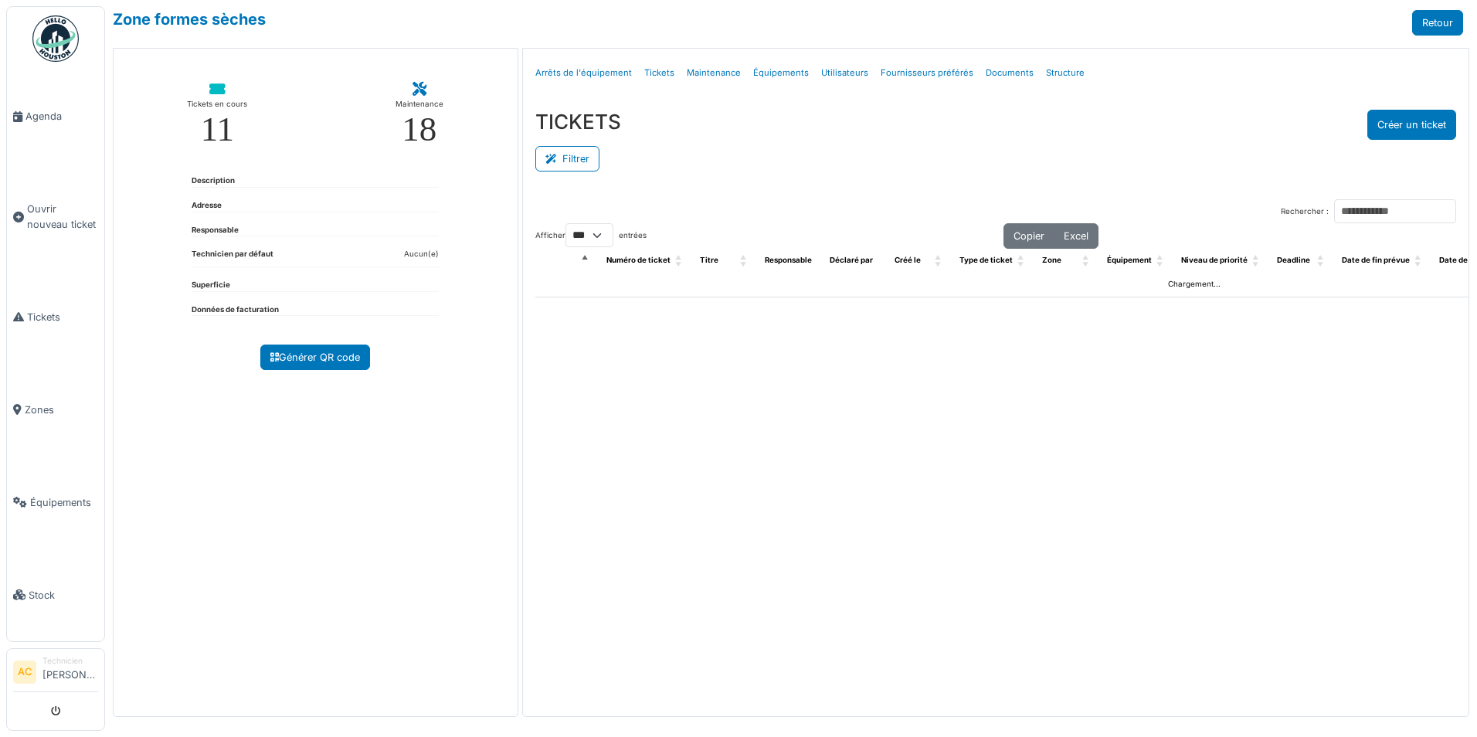
select select "***"
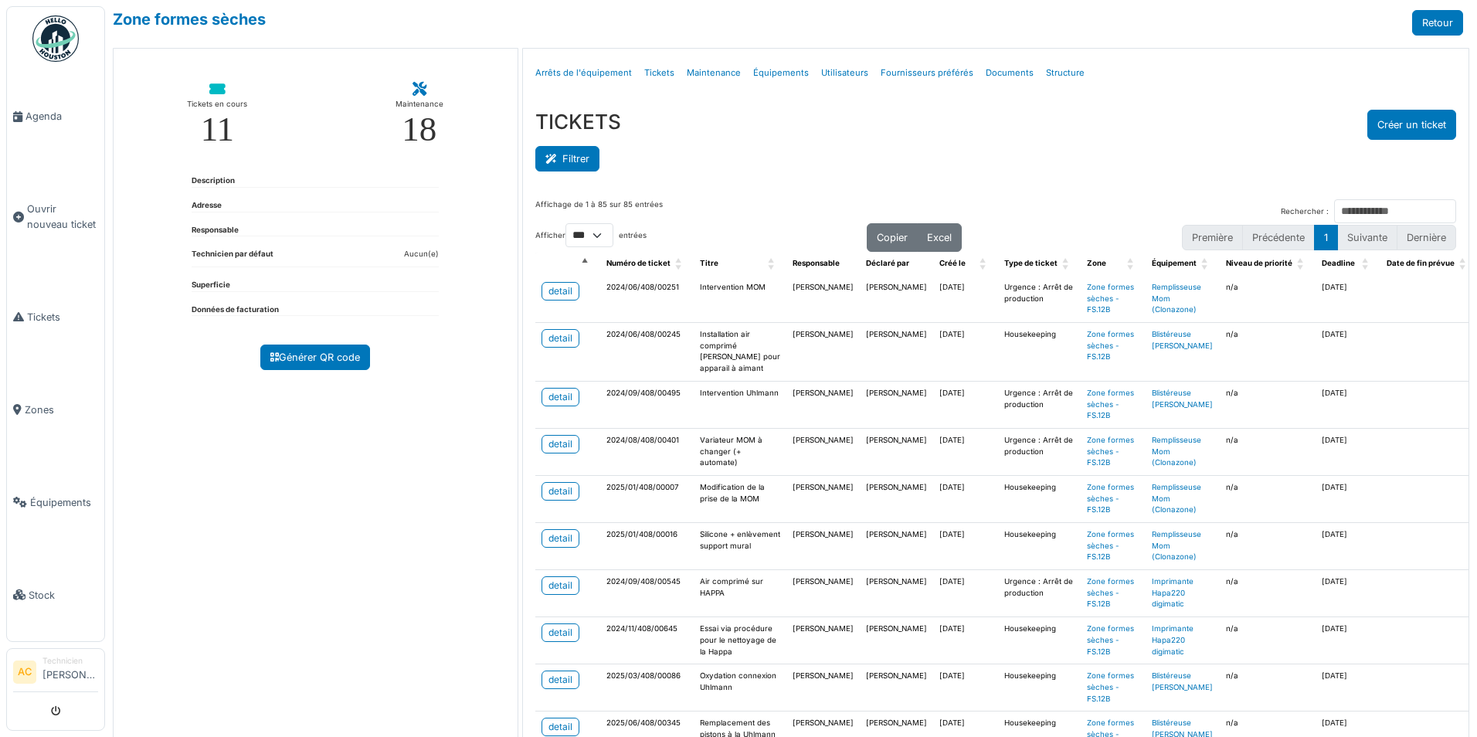
click at [572, 162] on button "Filtrer" at bounding box center [567, 158] width 64 height 25
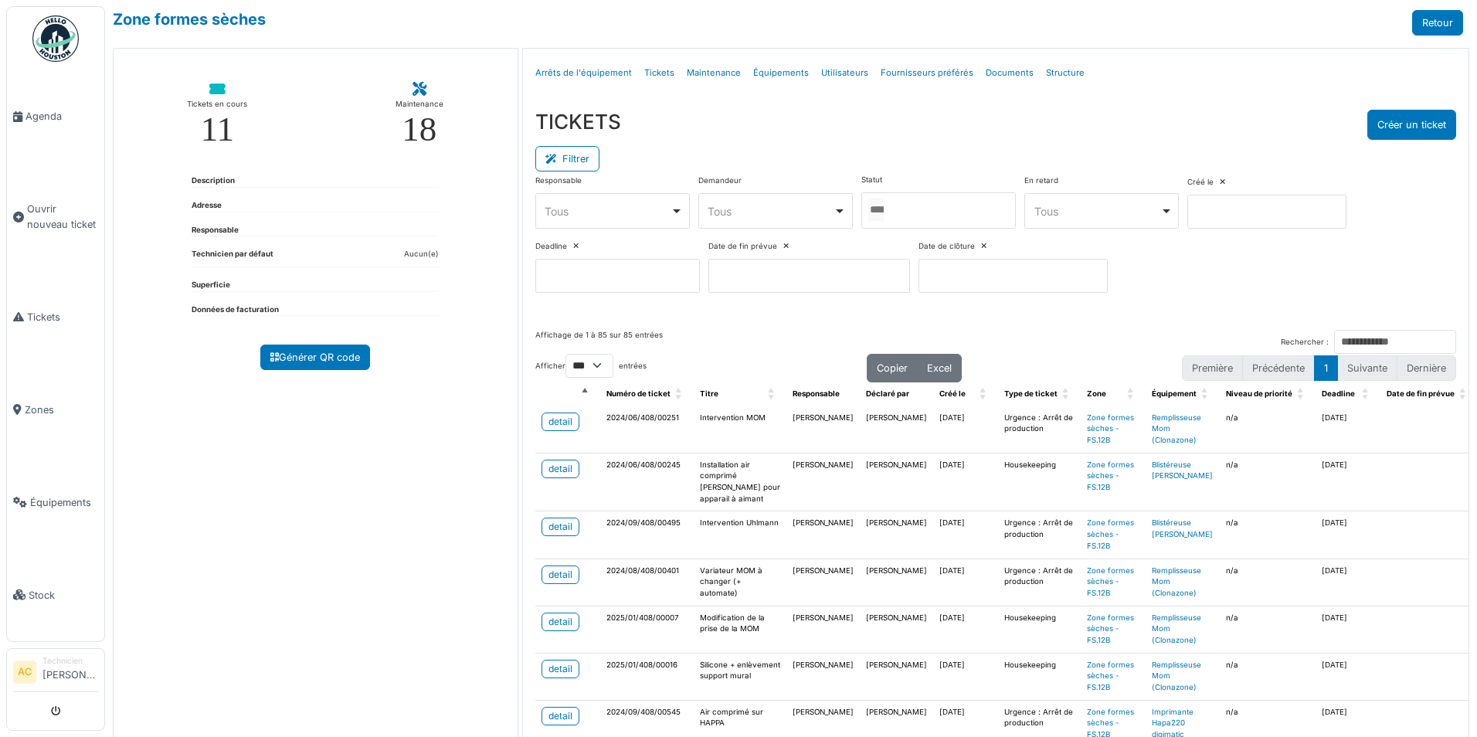
click at [1062, 209] on div "Tous Remove item" at bounding box center [1097, 211] width 126 height 16
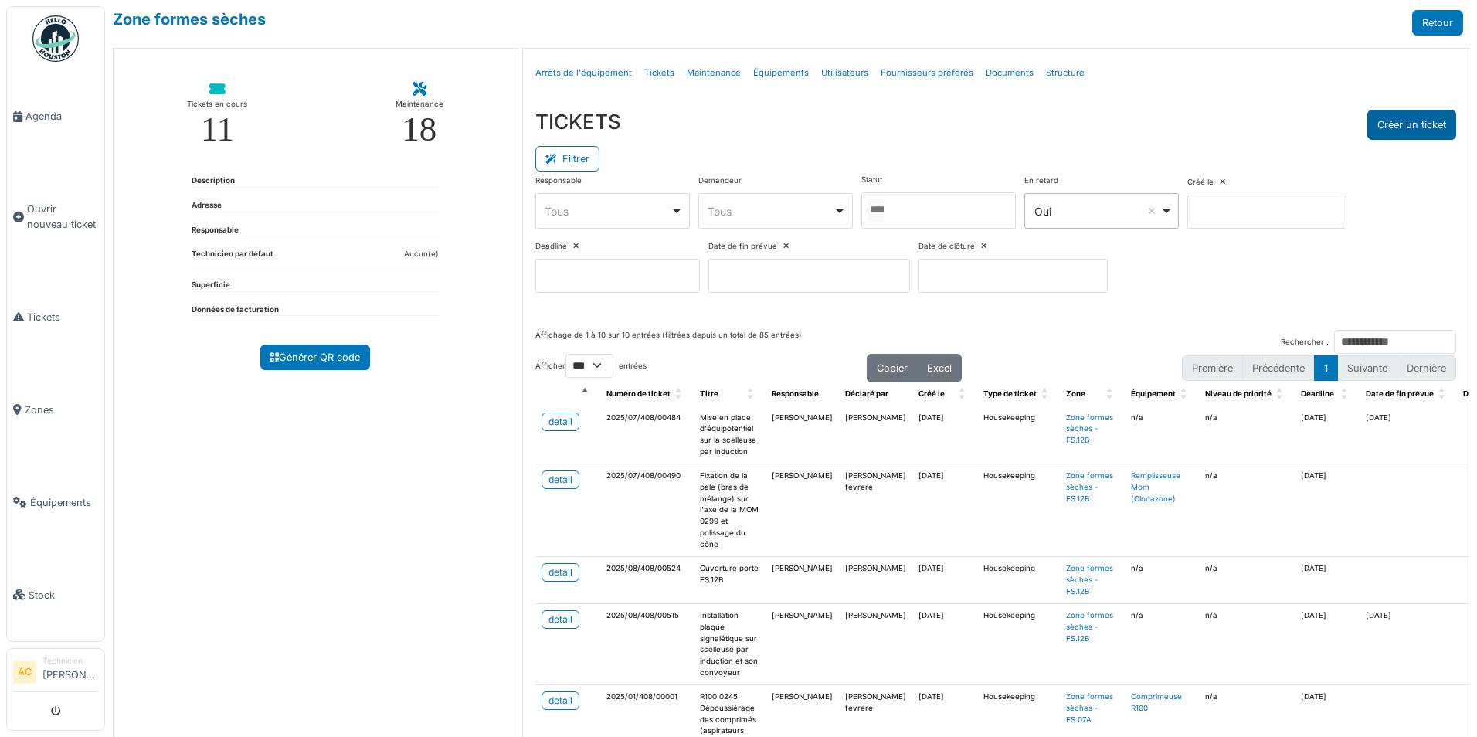
click at [1398, 123] on button "Créer un ticket" at bounding box center [1411, 125] width 89 height 30
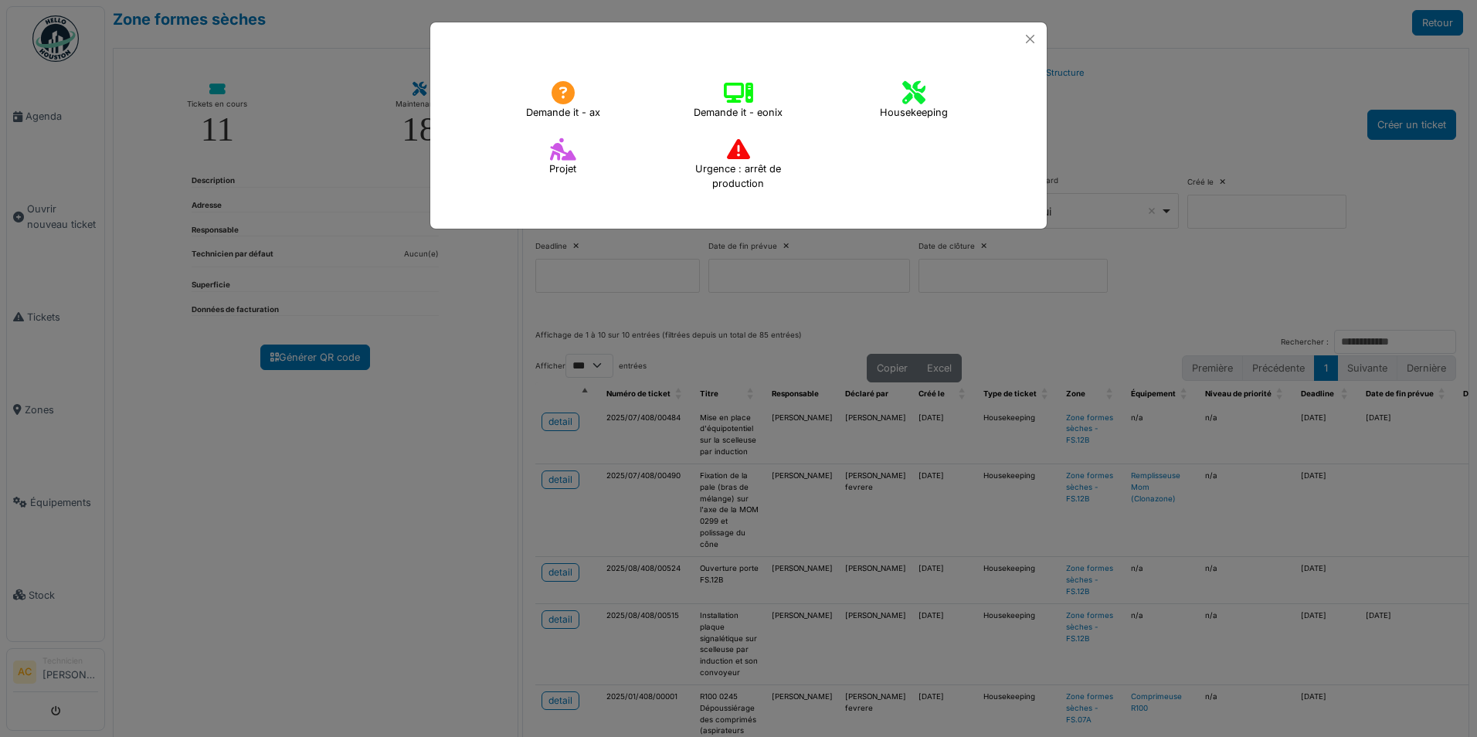
click at [925, 91] on icon at bounding box center [913, 92] width 23 height 23
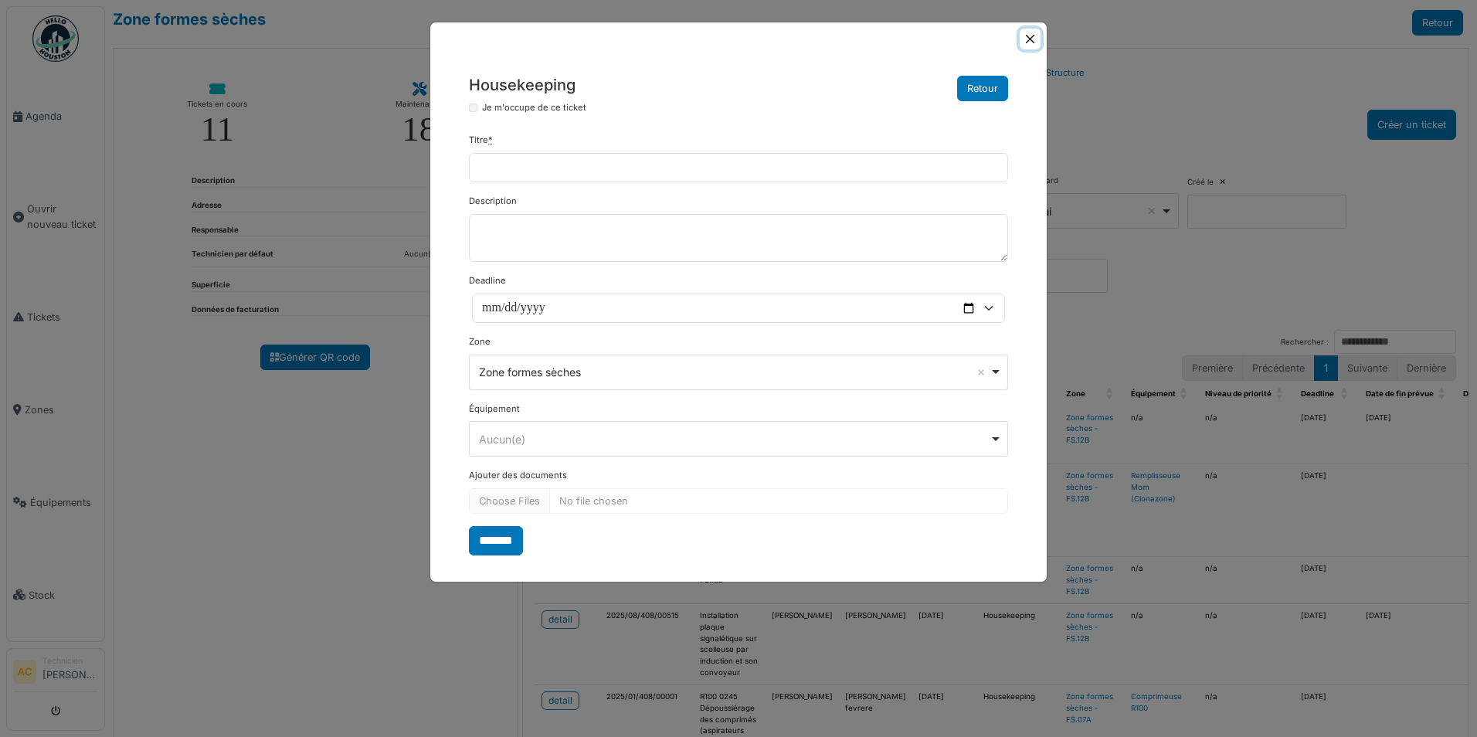
click at [1038, 33] on button "Close" at bounding box center [1030, 39] width 21 height 21
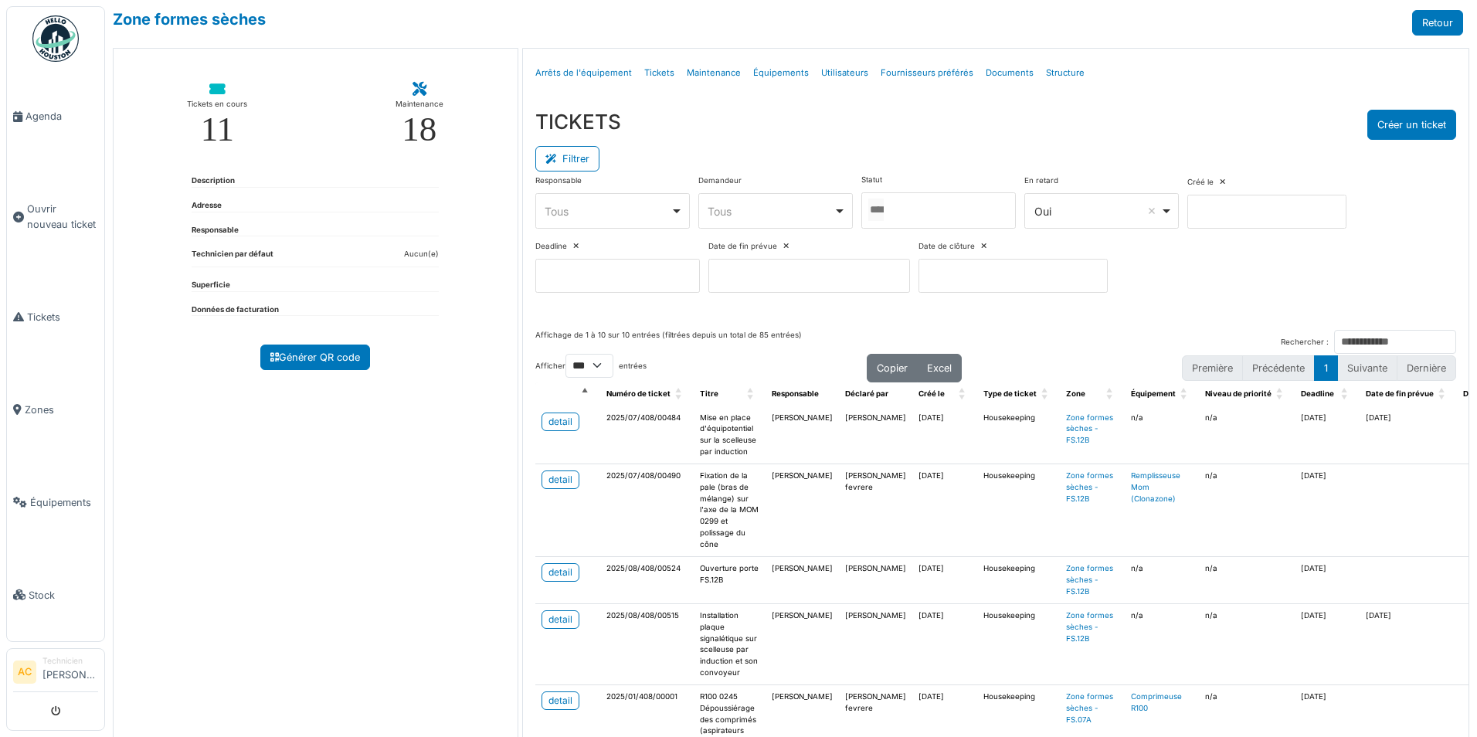
click at [974, 216] on div at bounding box center [938, 210] width 154 height 36
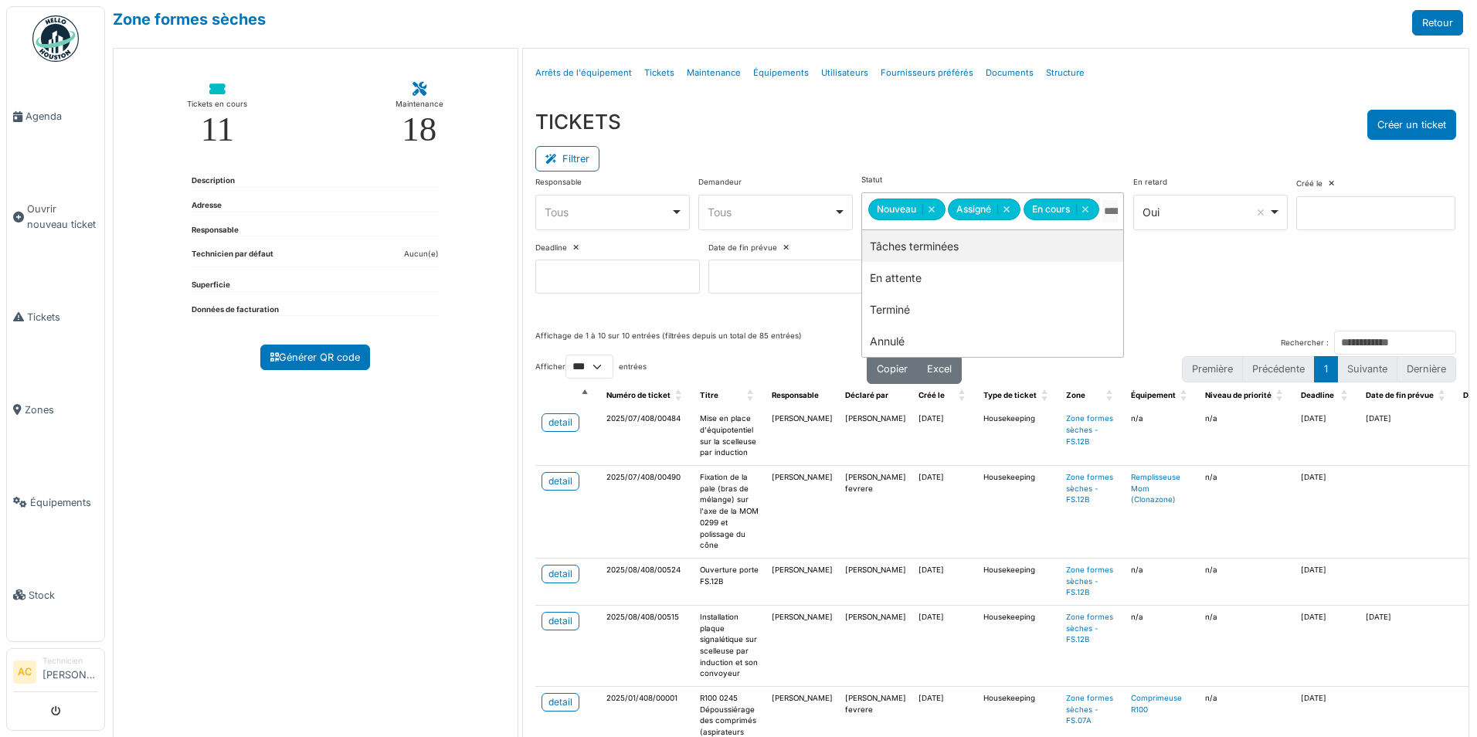
click at [1366, 195] on div "Responsable **** Tous Remove item Tous Axel Koskas Julien André Nicolas Declerc…" at bounding box center [995, 240] width 921 height 131
click at [1288, 212] on div "*** Oui Remove item" at bounding box center [1210, 213] width 154 height 36
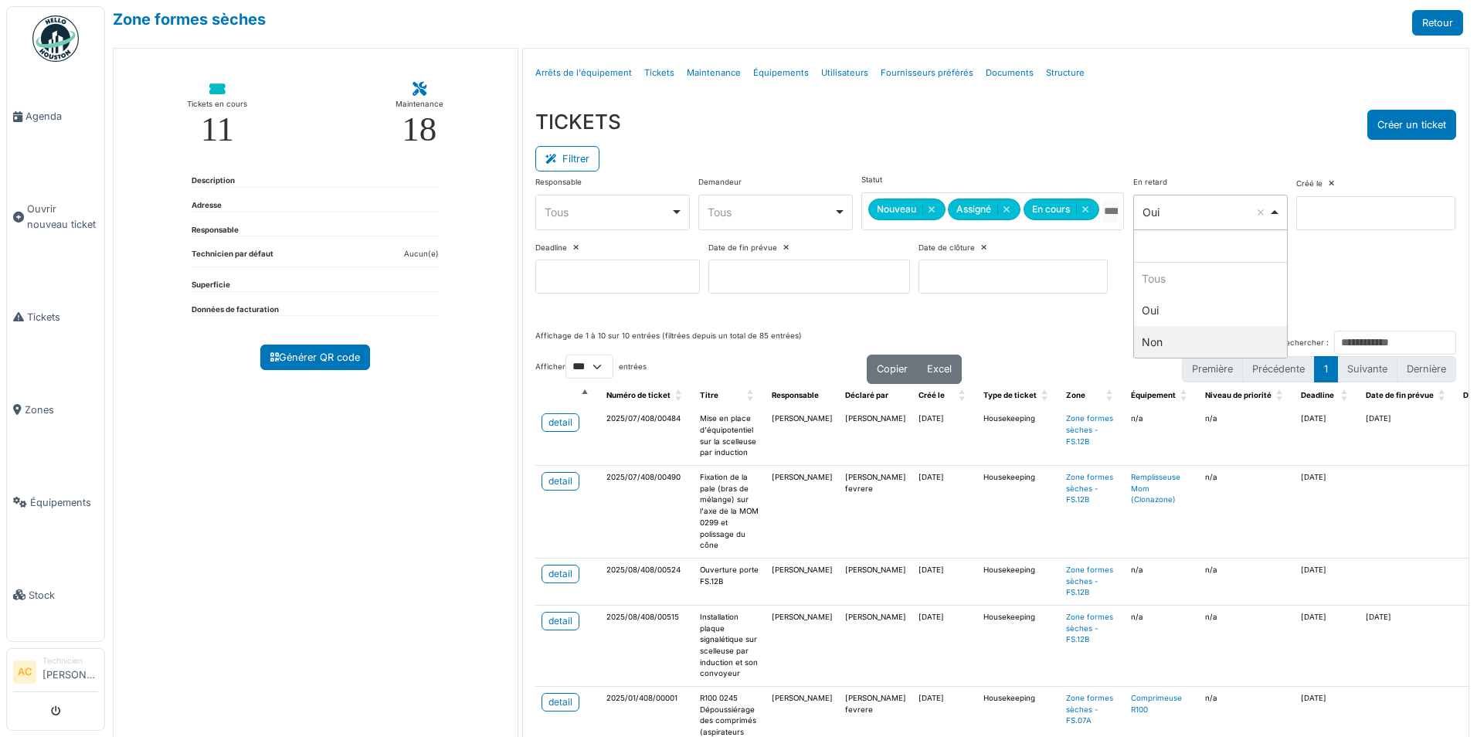
select select "**"
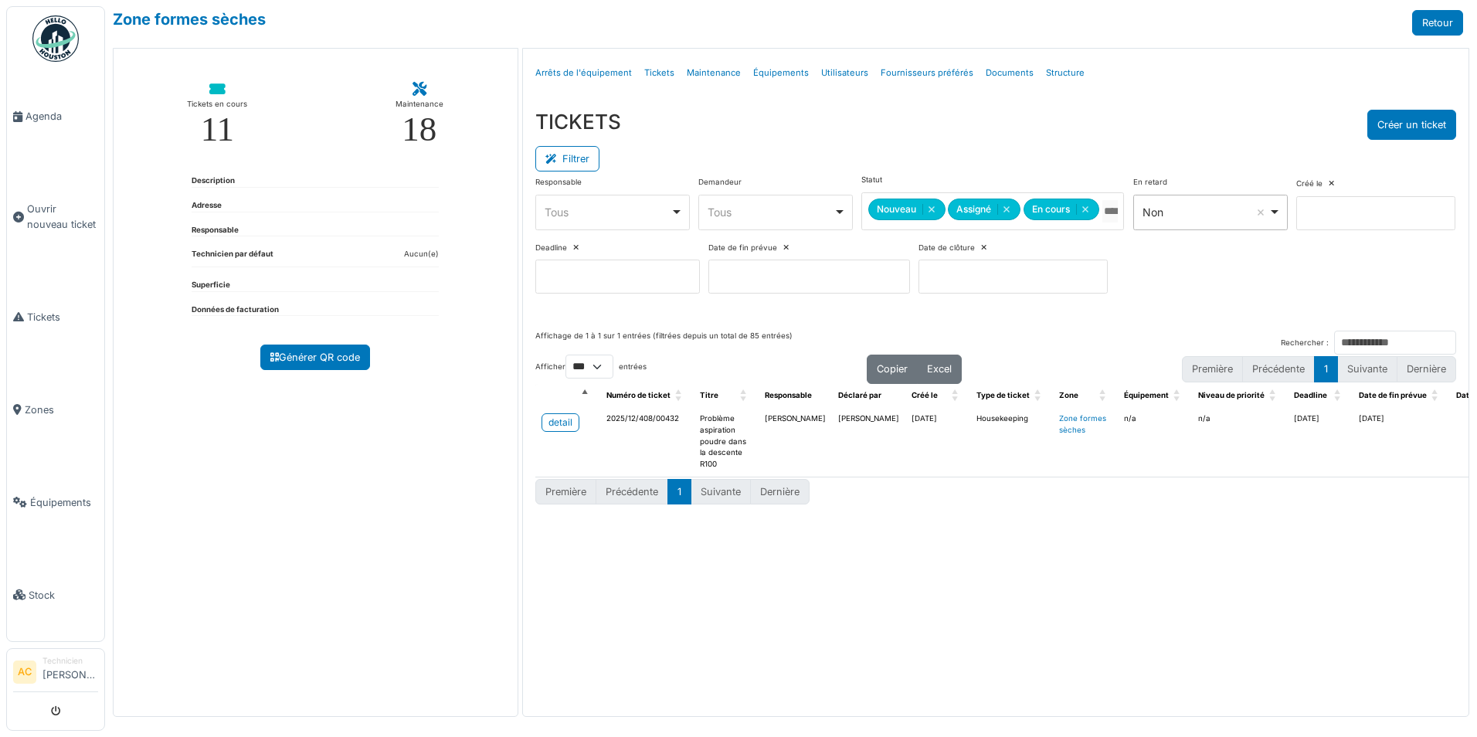
click at [1281, 218] on div "Non Remove item" at bounding box center [1209, 212] width 141 height 22
select select
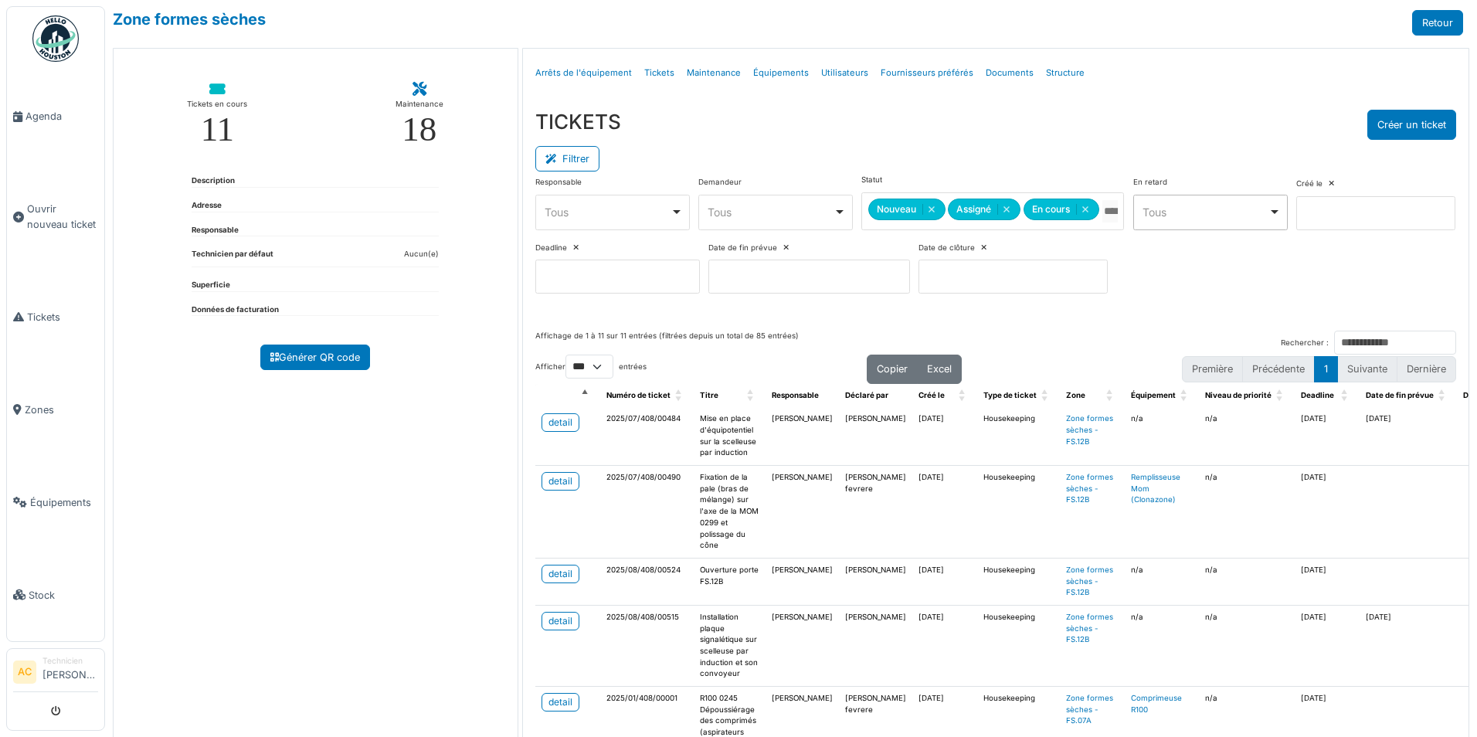
click at [1364, 175] on div "Responsable **** Tous Remove item Tous Axel Koskas Julien André Nicolas Declerc…" at bounding box center [995, 240] width 921 height 131
